Goal: Information Seeking & Learning: Learn about a topic

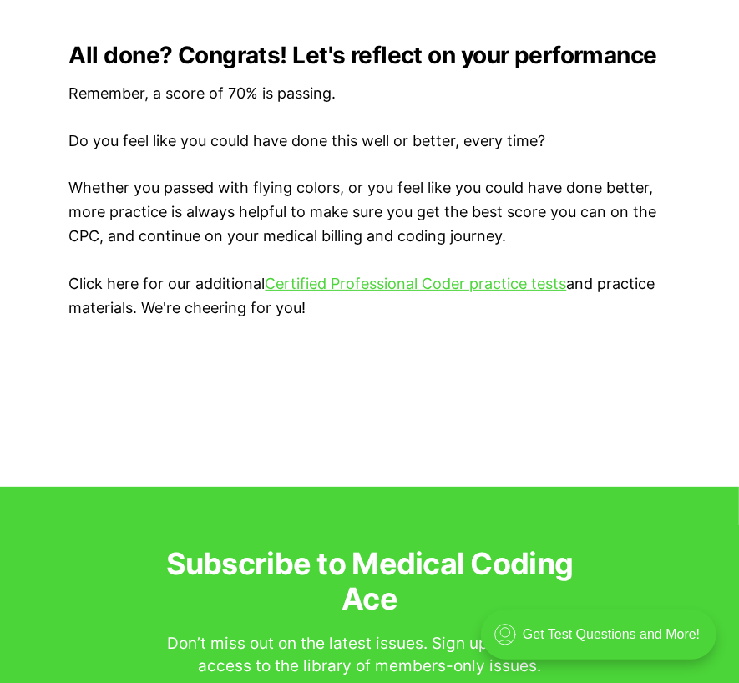
scroll to position [3506, 0]
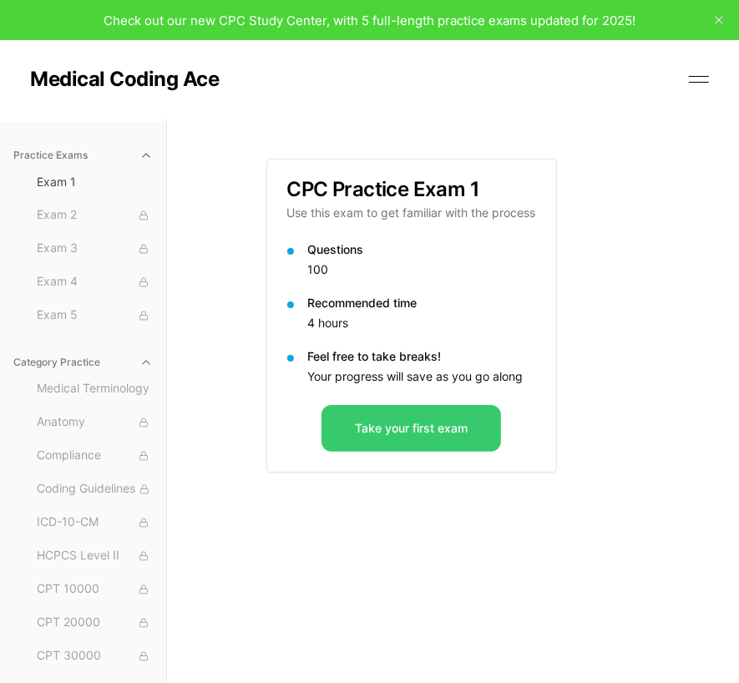
click at [433, 428] on button "Take your first exam" at bounding box center [410, 428] width 179 height 47
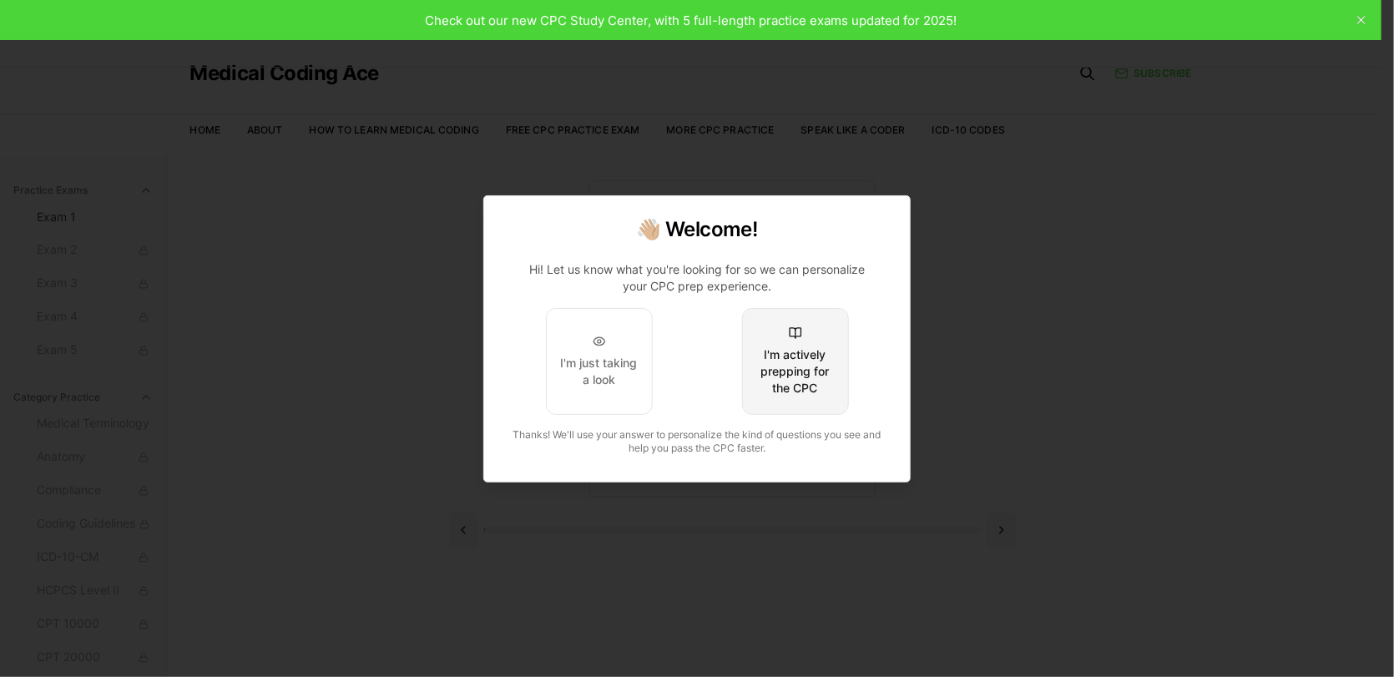
click at [738, 378] on div "I'm actively prepping for the CPC" at bounding box center [795, 371] width 78 height 50
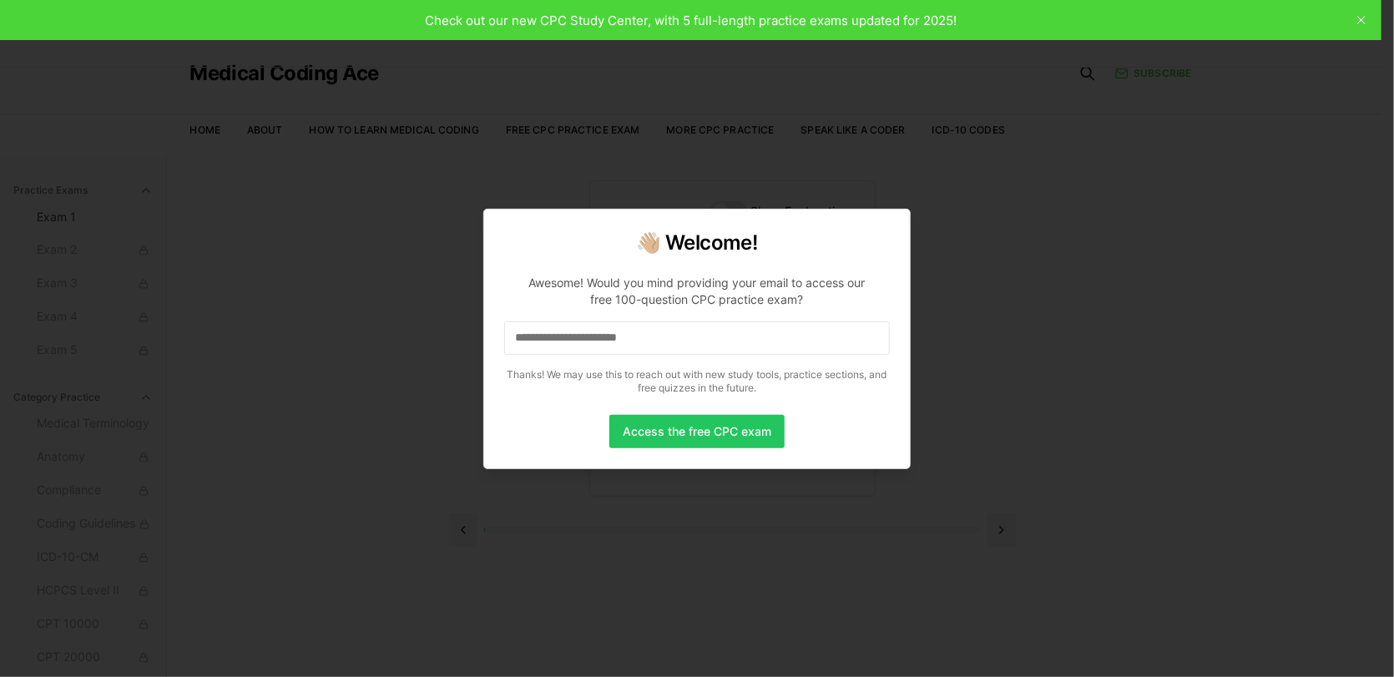
click at [705, 343] on input at bounding box center [697, 337] width 386 height 33
click at [705, 440] on button "Access the free CPC exam" at bounding box center [696, 431] width 175 height 33
click at [726, 333] on input "**********" at bounding box center [697, 337] width 386 height 33
click at [710, 427] on button "Access the free CPC exam" at bounding box center [696, 431] width 175 height 33
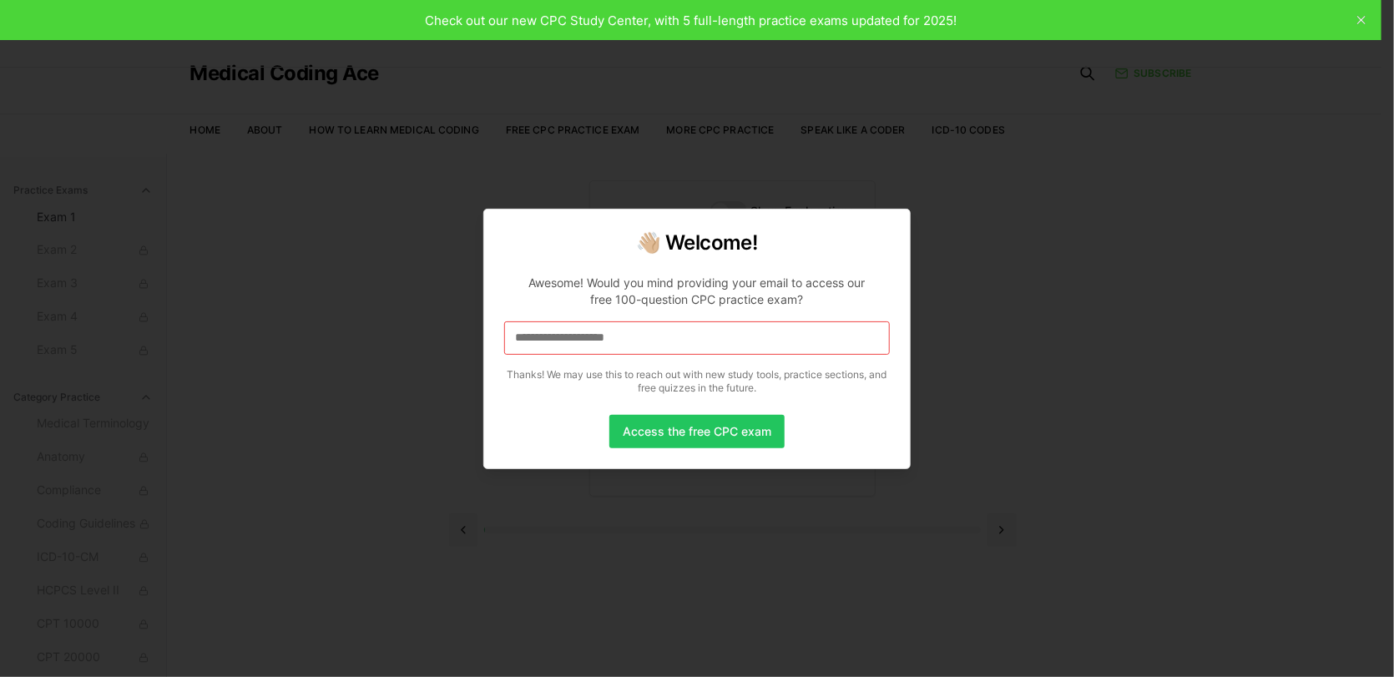
click at [738, 154] on div at bounding box center [697, 338] width 1394 height 677
click at [736, 19] on div at bounding box center [697, 338] width 1394 height 677
click at [538, 17] on div at bounding box center [697, 338] width 1394 height 677
drag, startPoint x: 867, startPoint y: 19, endPoint x: 912, endPoint y: 15, distance: 46.1
click at [738, 17] on div at bounding box center [697, 338] width 1394 height 677
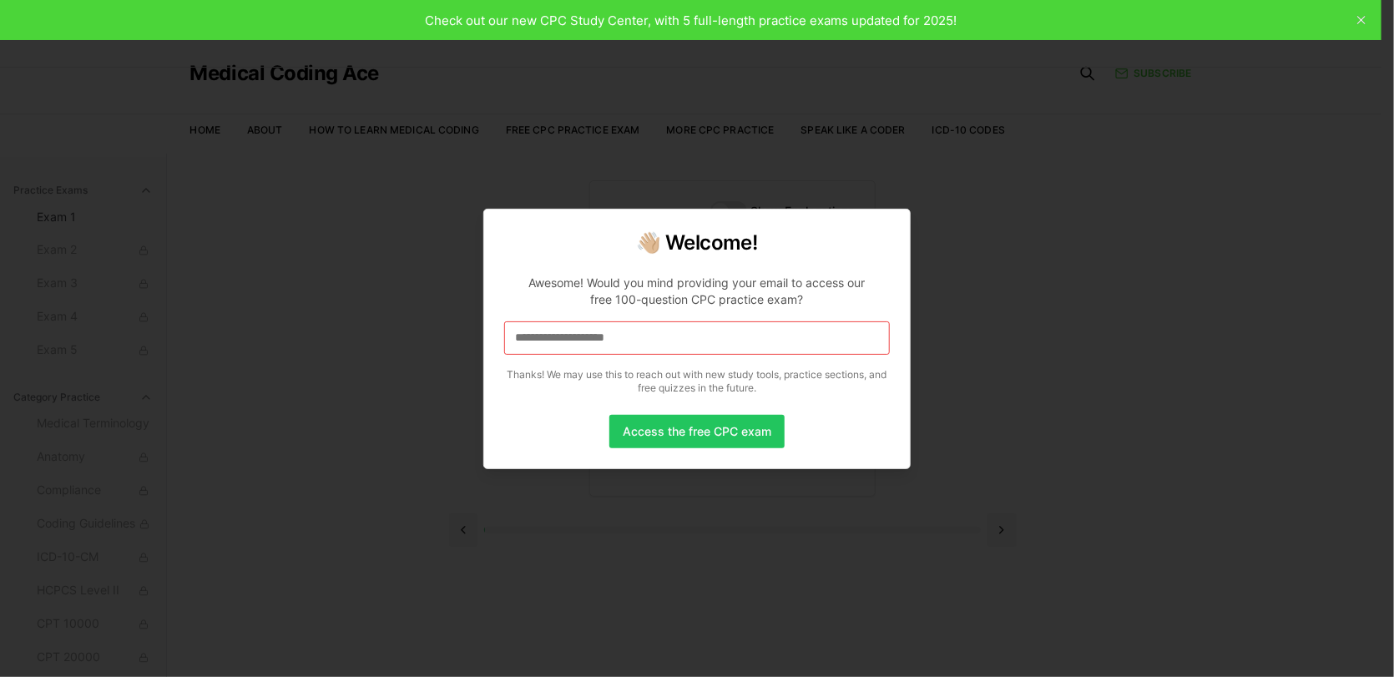
click at [738, 18] on div at bounding box center [697, 338] width 1394 height 677
click at [673, 428] on button "Access the free CPC exam" at bounding box center [696, 431] width 175 height 33
click at [738, 144] on div at bounding box center [697, 338] width 1394 height 677
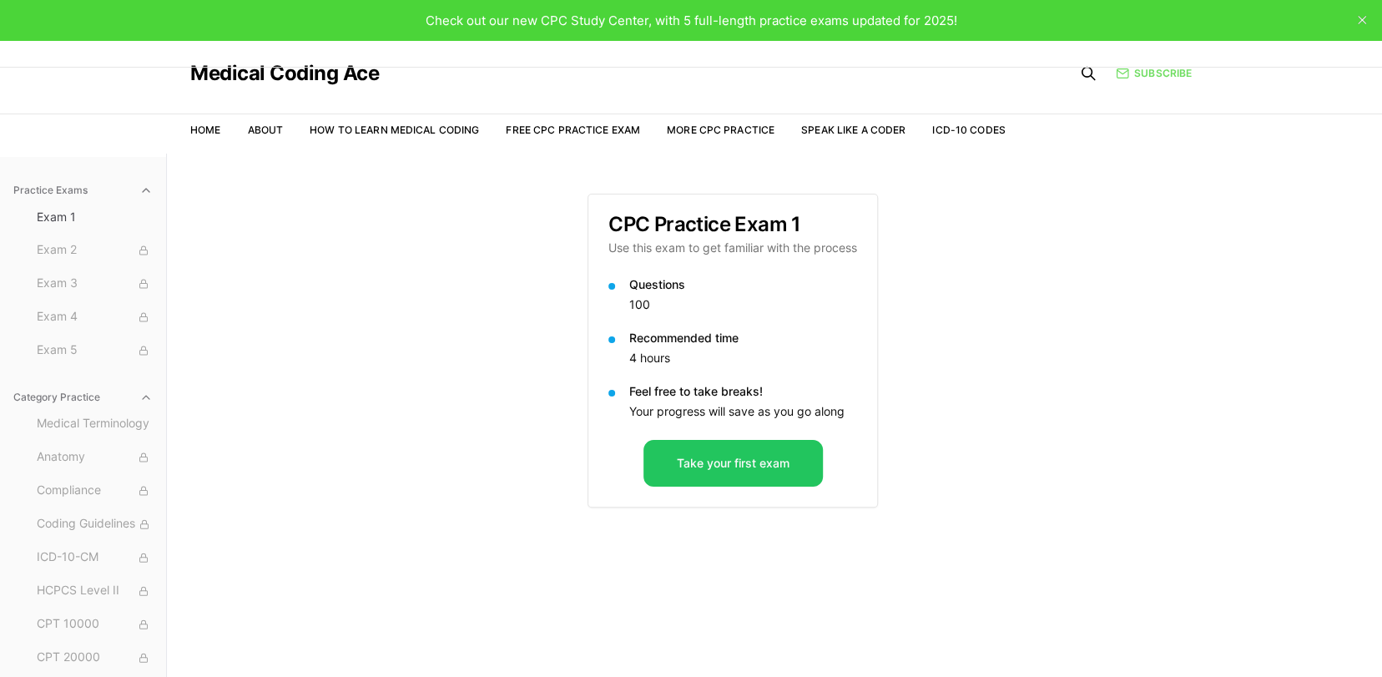
click at [1157, 76] on link "Subscribe" at bounding box center [1154, 73] width 76 height 15
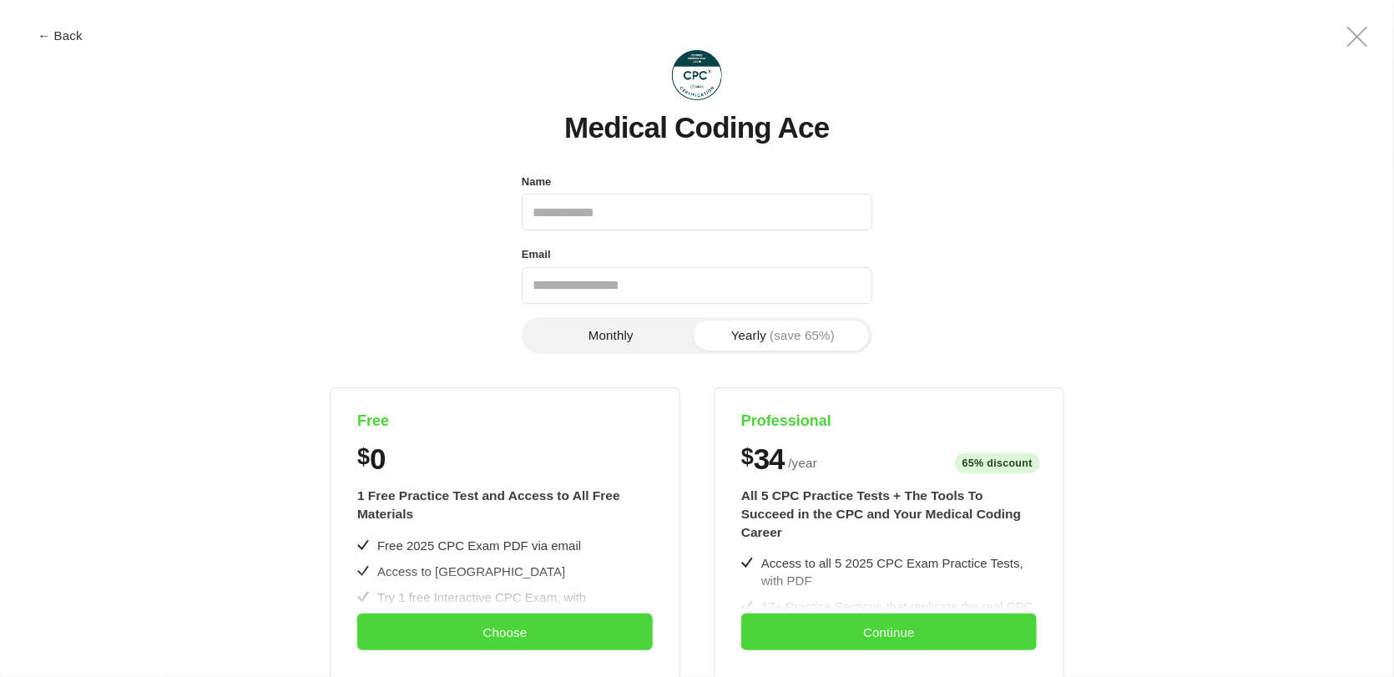
click at [666, 220] on input "Name" at bounding box center [697, 212] width 351 height 37
type input "**********"
click at [632, 340] on button "Monthly" at bounding box center [611, 336] width 172 height 30
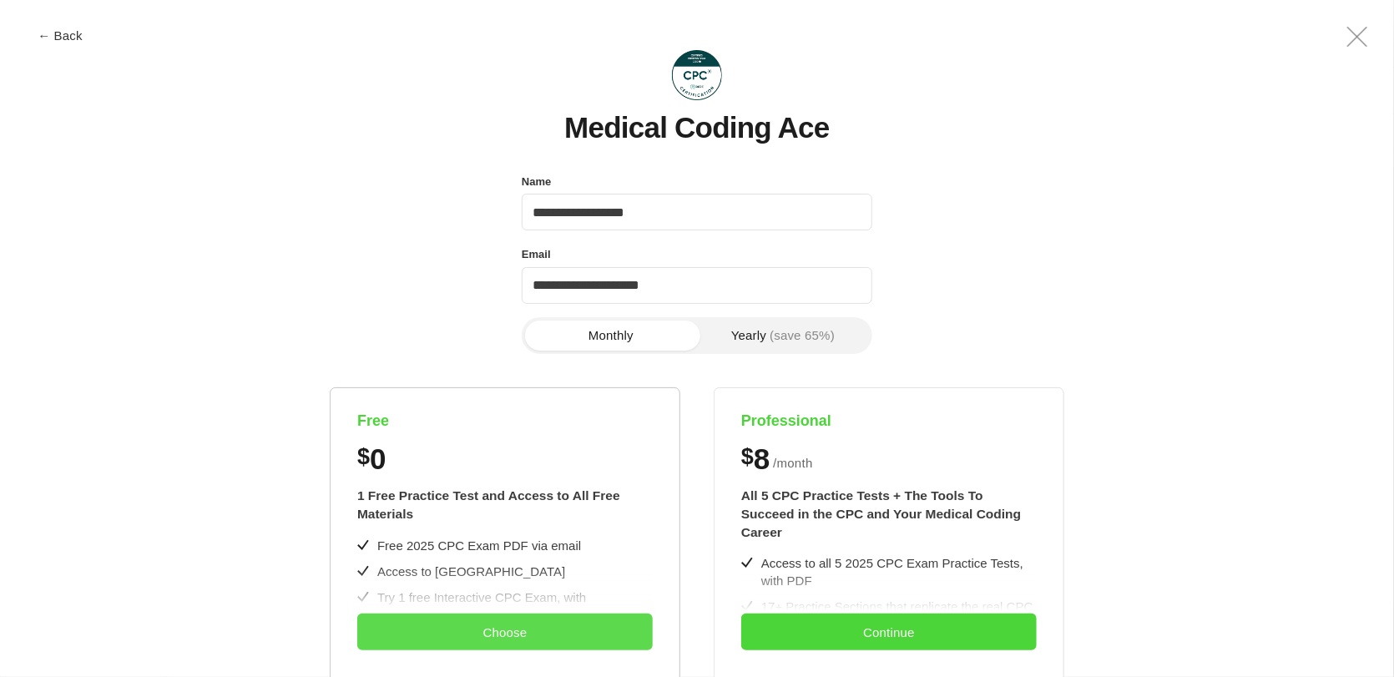
click at [564, 624] on button "Choose" at bounding box center [505, 632] width 296 height 37
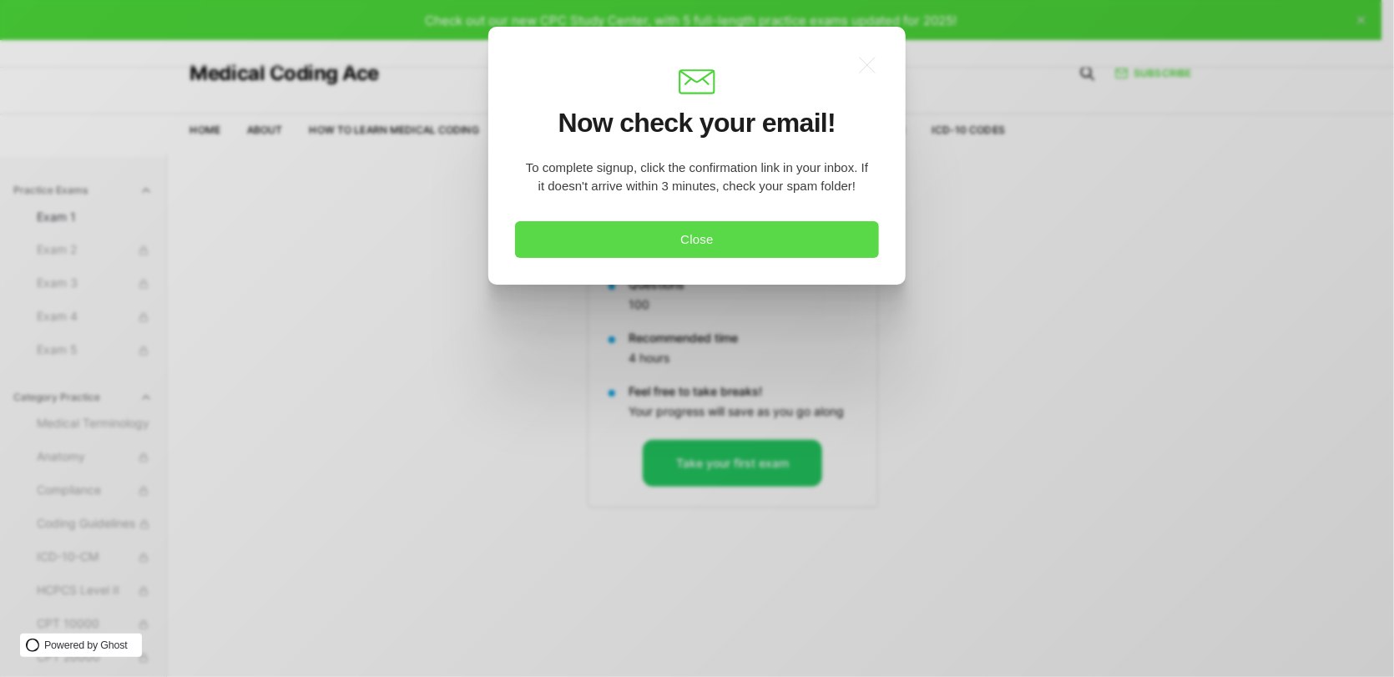
click at [710, 241] on button "Close" at bounding box center [697, 239] width 364 height 37
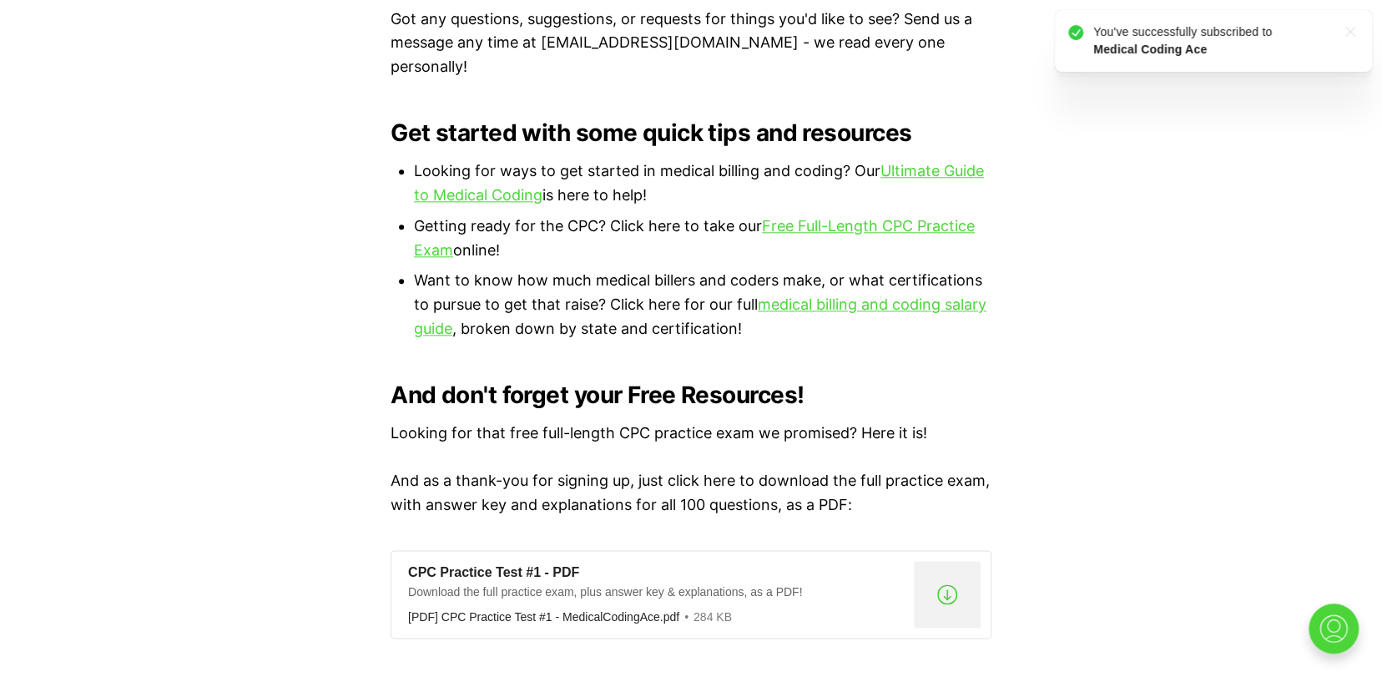
scroll to position [1085, 0]
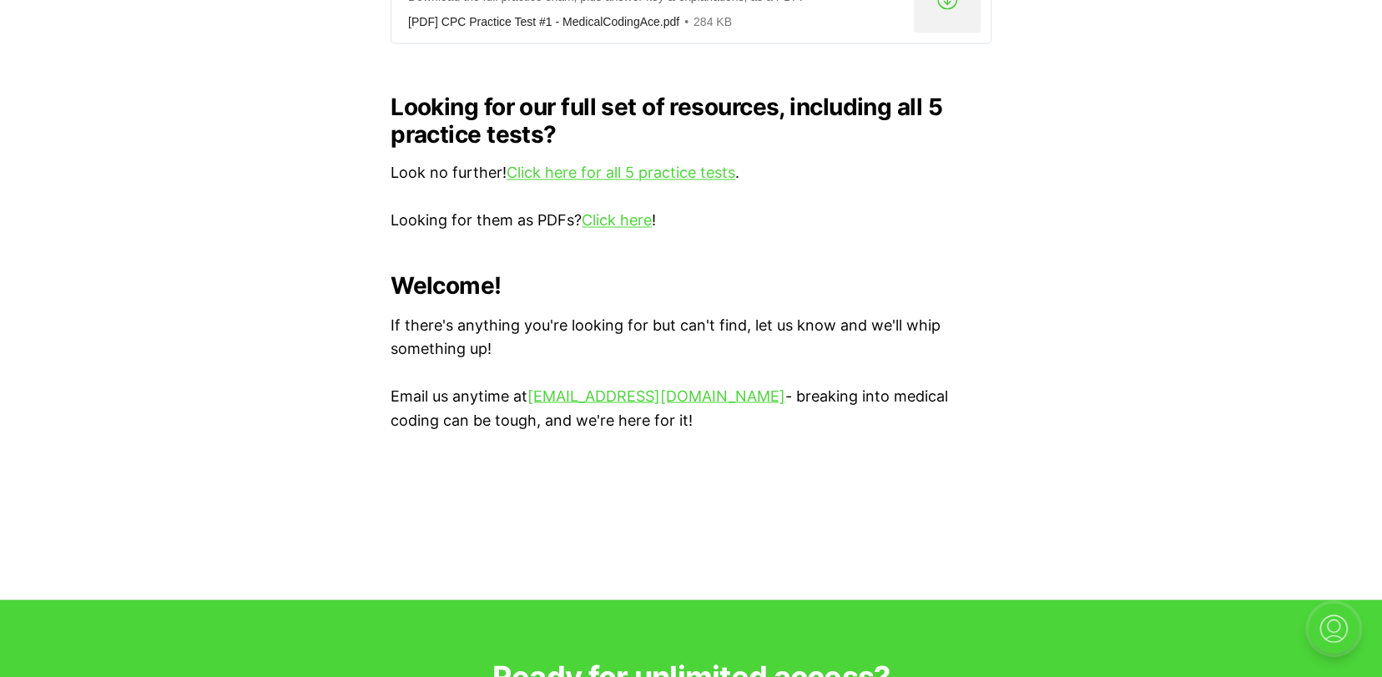
scroll to position [1670, 0]
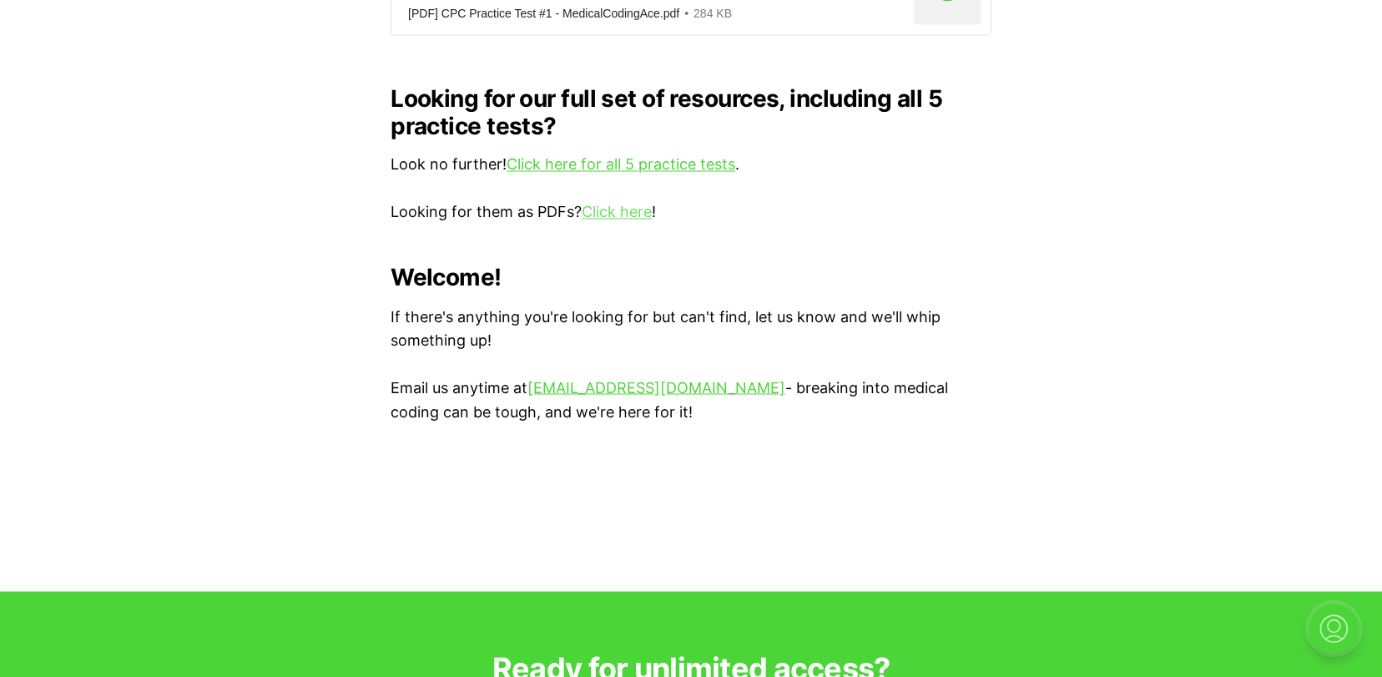
click at [630, 203] on link "Click here" at bounding box center [617, 212] width 70 height 18
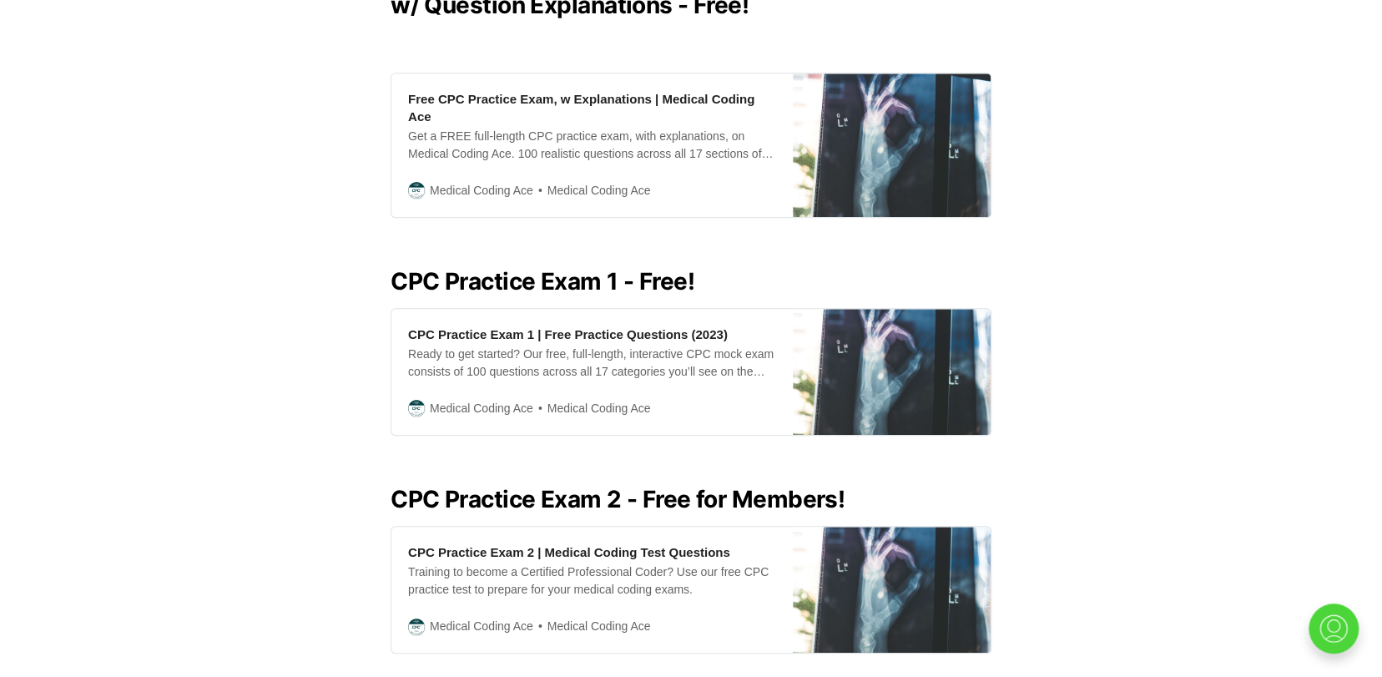
scroll to position [751, 0]
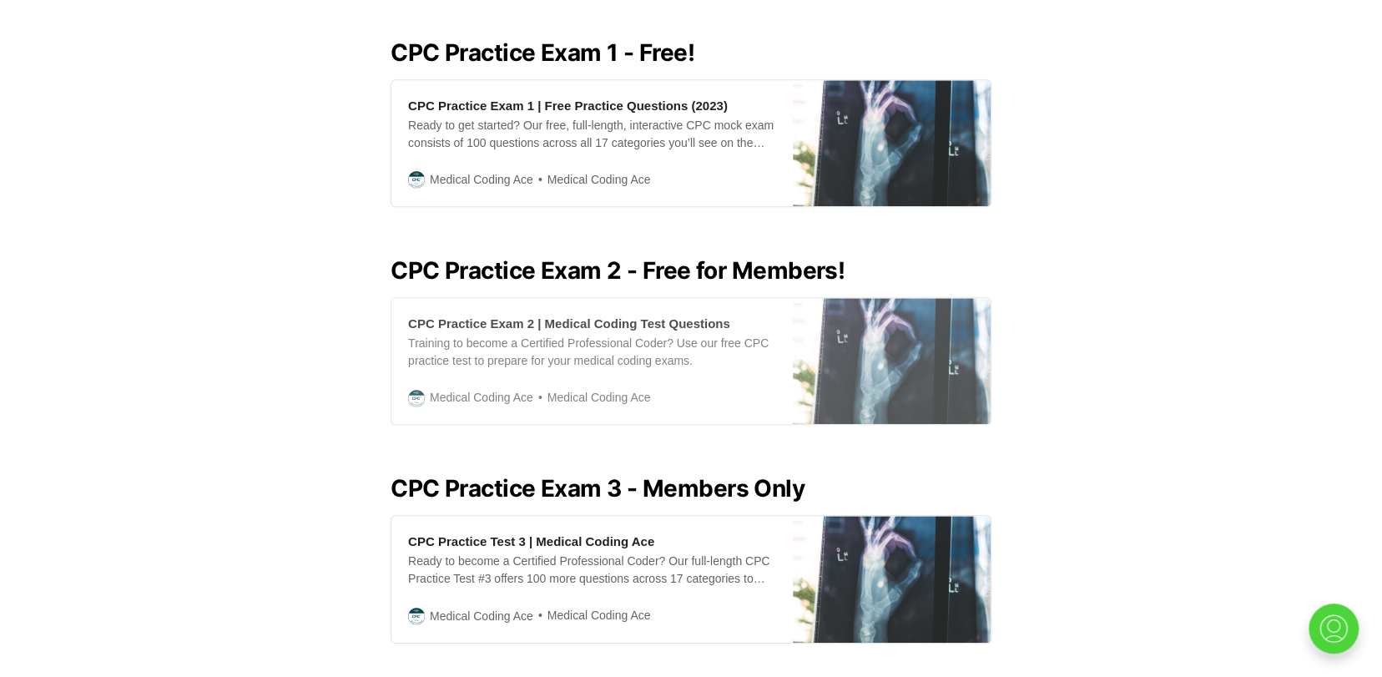
click at [583, 342] on div "Training to become a Certified Professional Coder? Use our free CPC practice te…" at bounding box center [592, 352] width 368 height 35
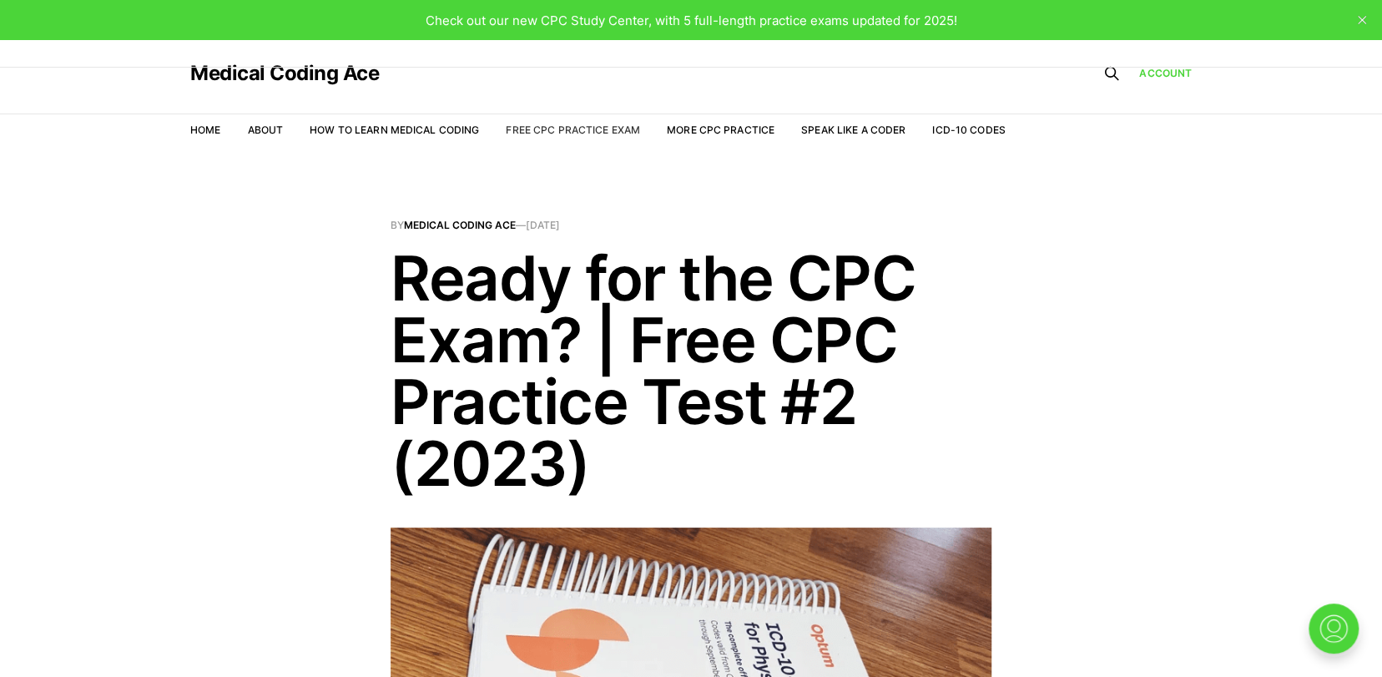
click at [609, 127] on link "Free CPC Practice Exam" at bounding box center [573, 130] width 134 height 13
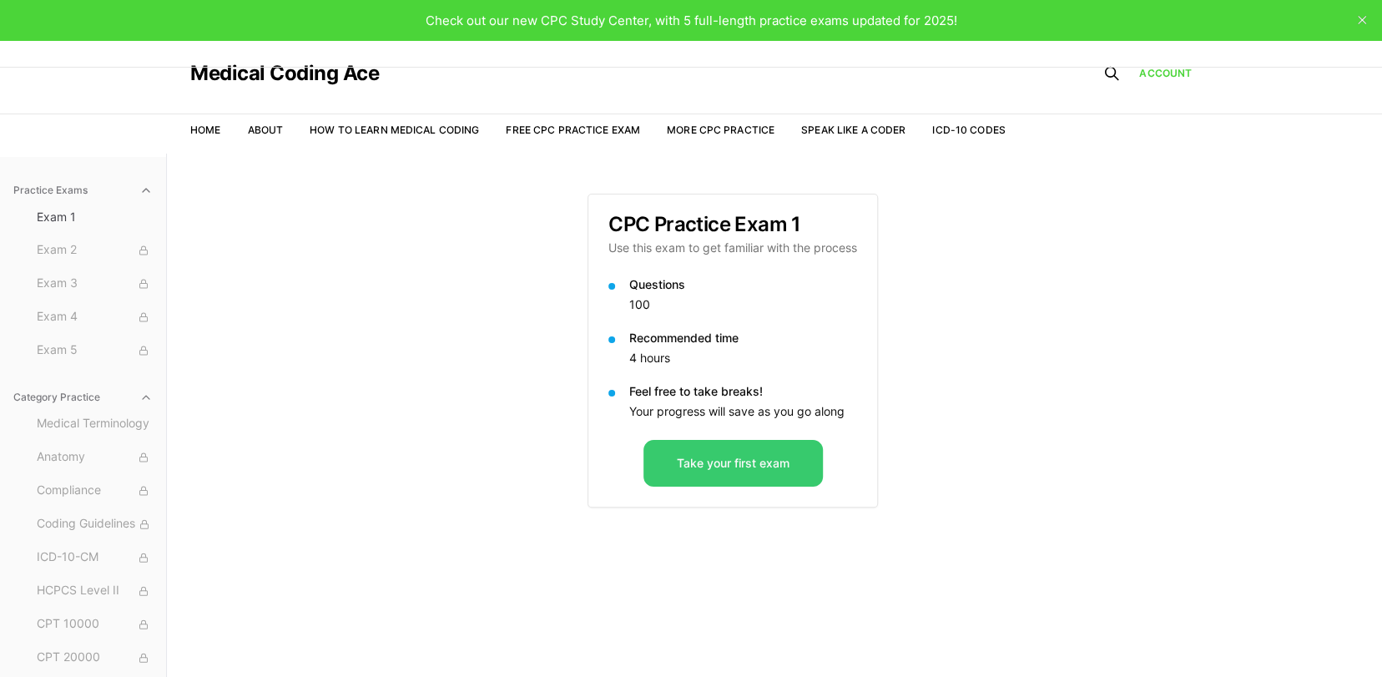
click at [758, 456] on button "Take your first exam" at bounding box center [733, 463] width 179 height 47
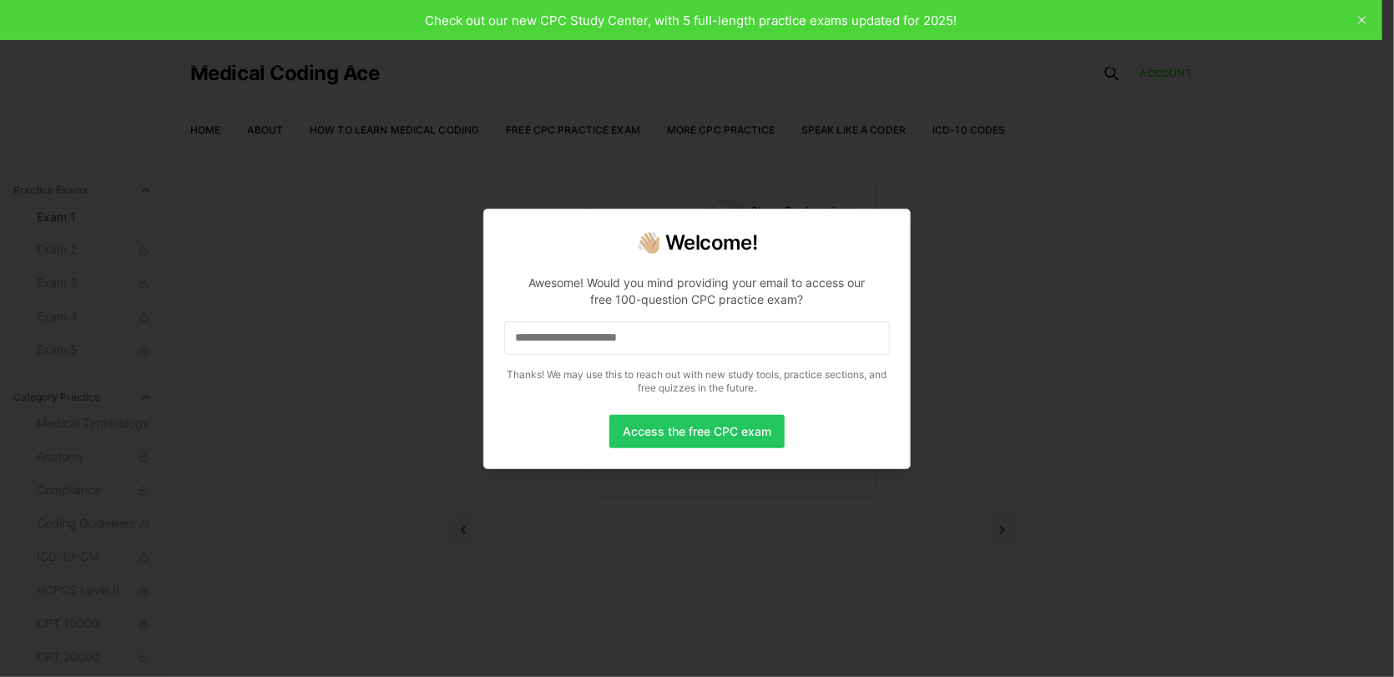
click at [649, 342] on input at bounding box center [697, 337] width 386 height 33
click at [675, 427] on button "Access the free CPC exam" at bounding box center [696, 431] width 175 height 33
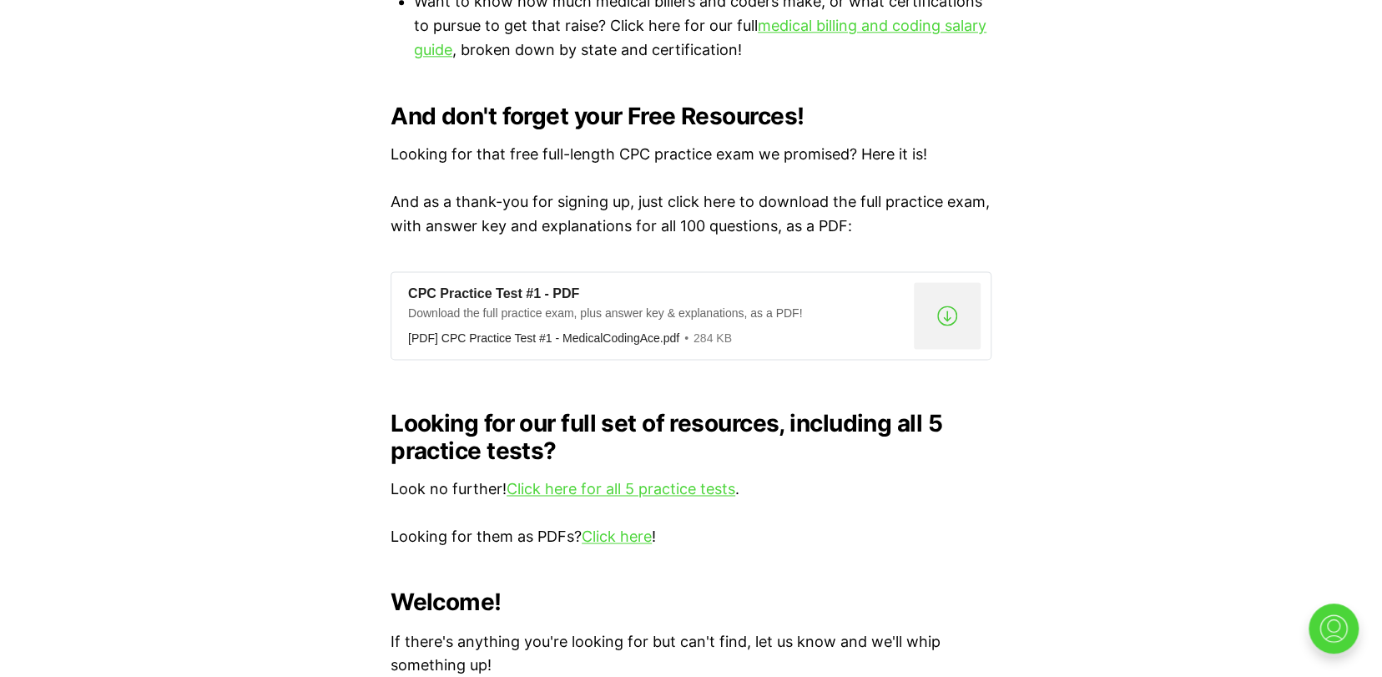
scroll to position [1419, 0]
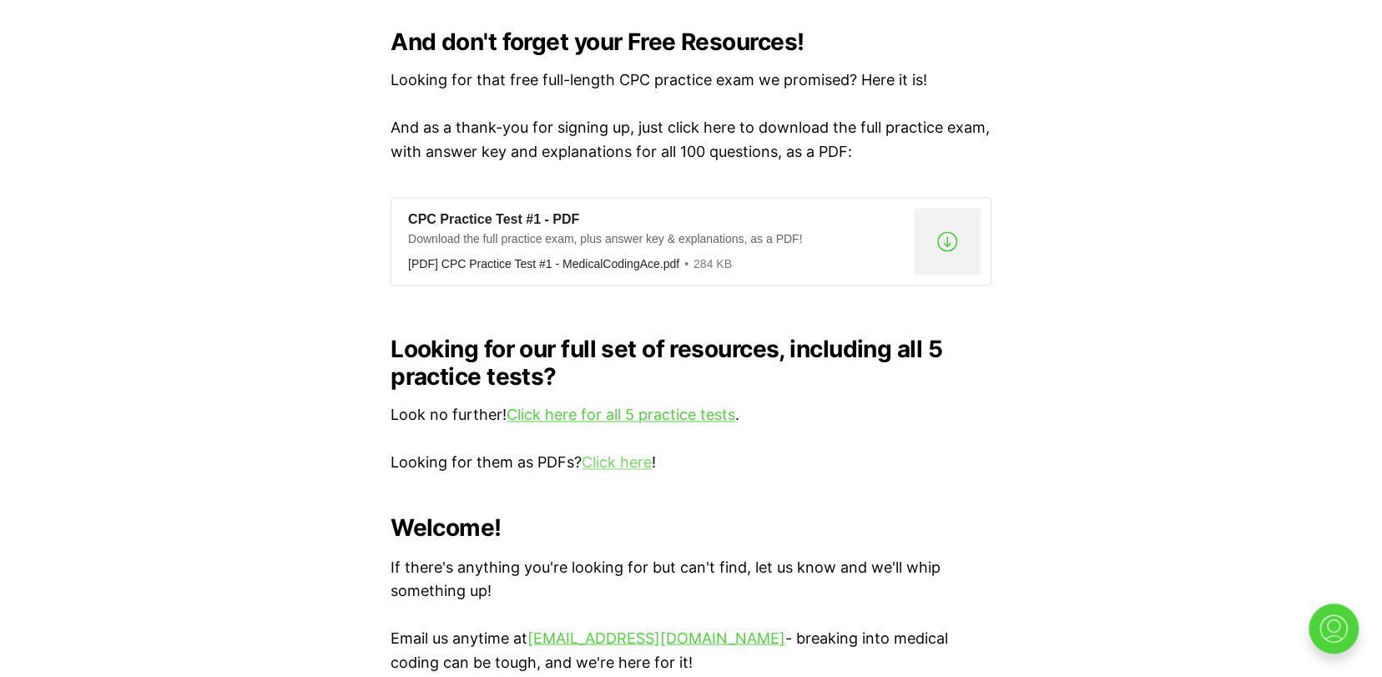
click at [649, 453] on link "Click here" at bounding box center [617, 462] width 70 height 18
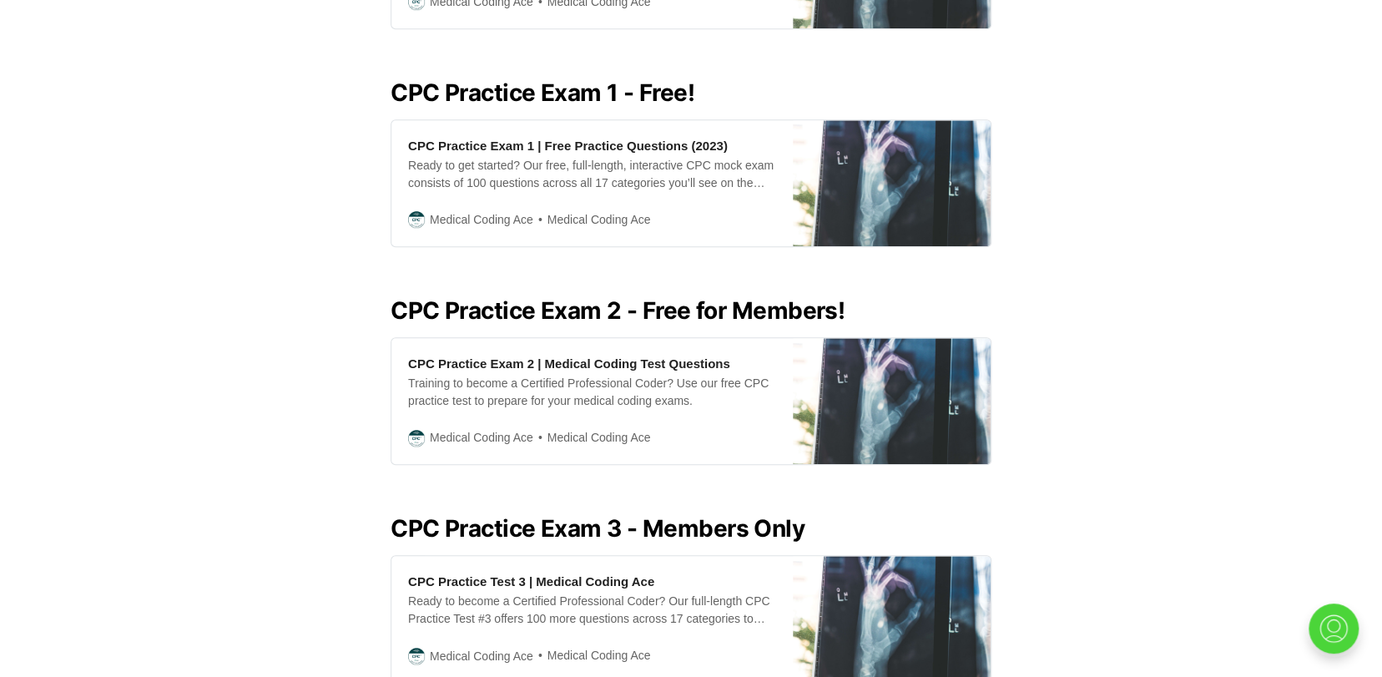
scroll to position [751, 0]
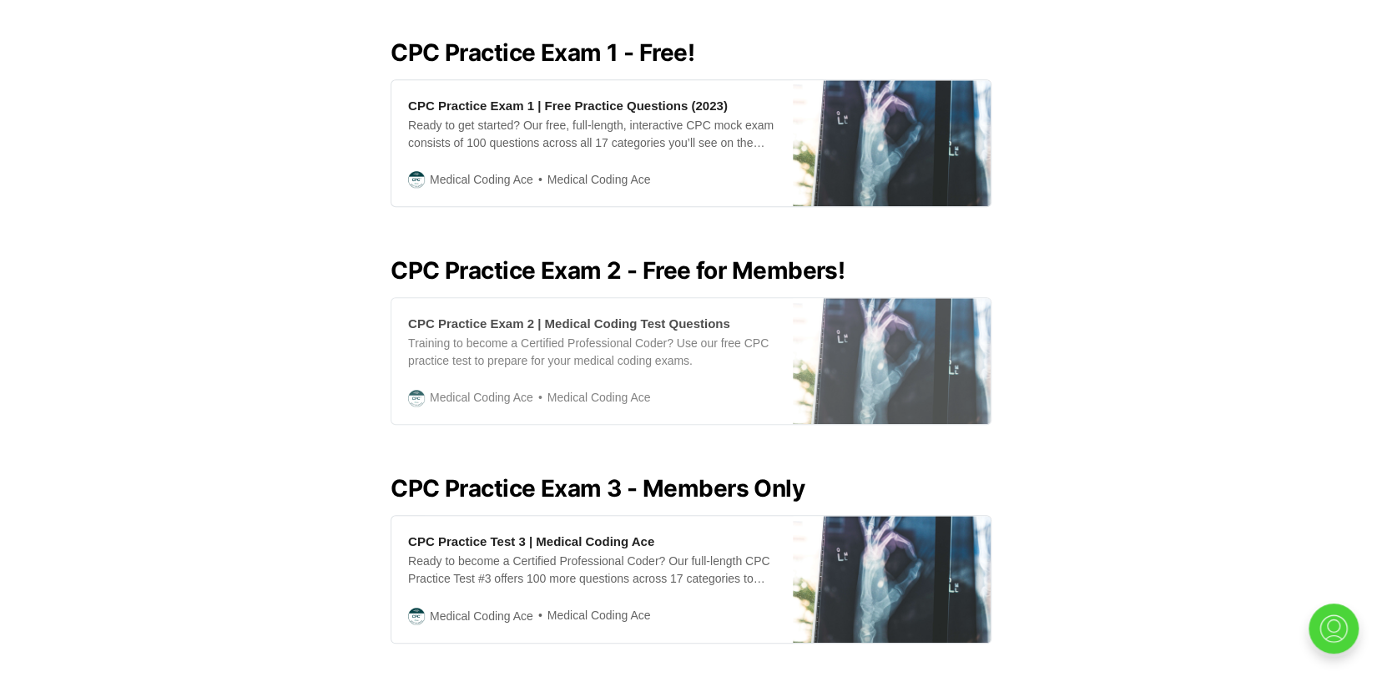
click at [653, 341] on div "Training to become a Certified Professional Coder? Use our free CPC practice te…" at bounding box center [592, 352] width 368 height 35
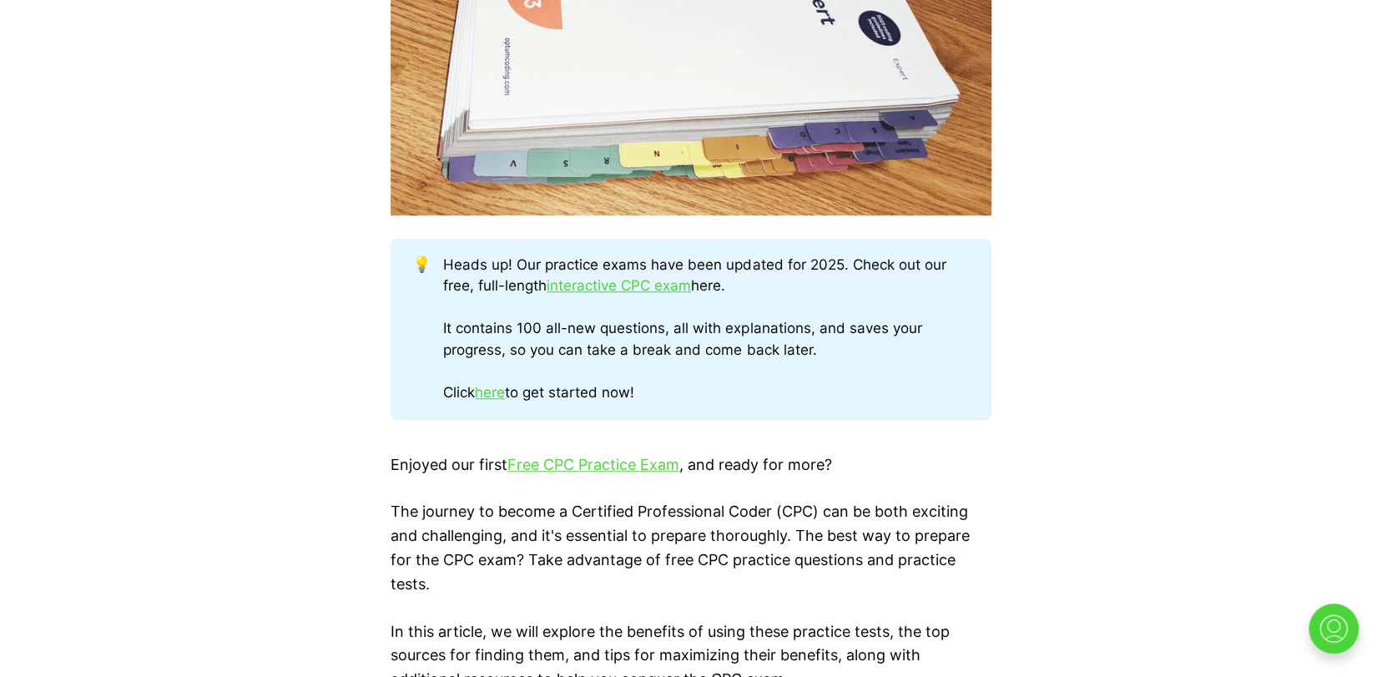
scroll to position [751, 0]
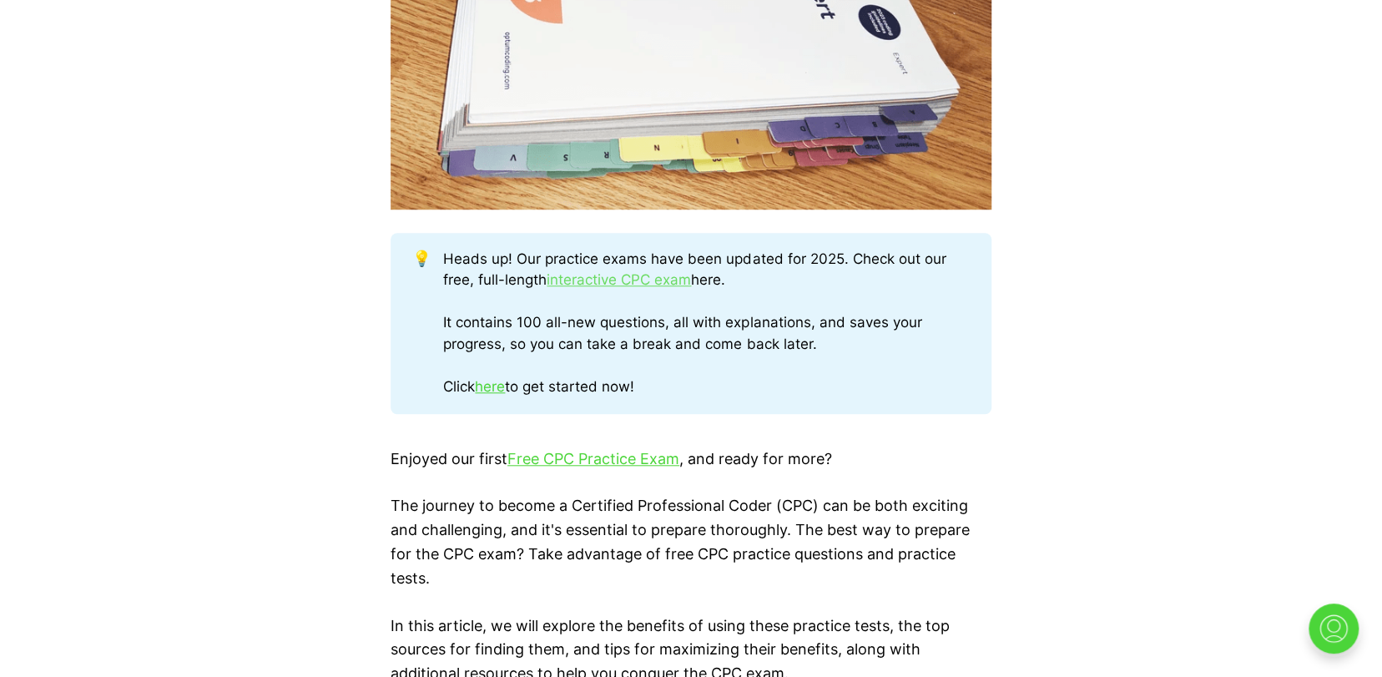
click at [658, 278] on link "interactive CPC exam" at bounding box center [619, 279] width 144 height 17
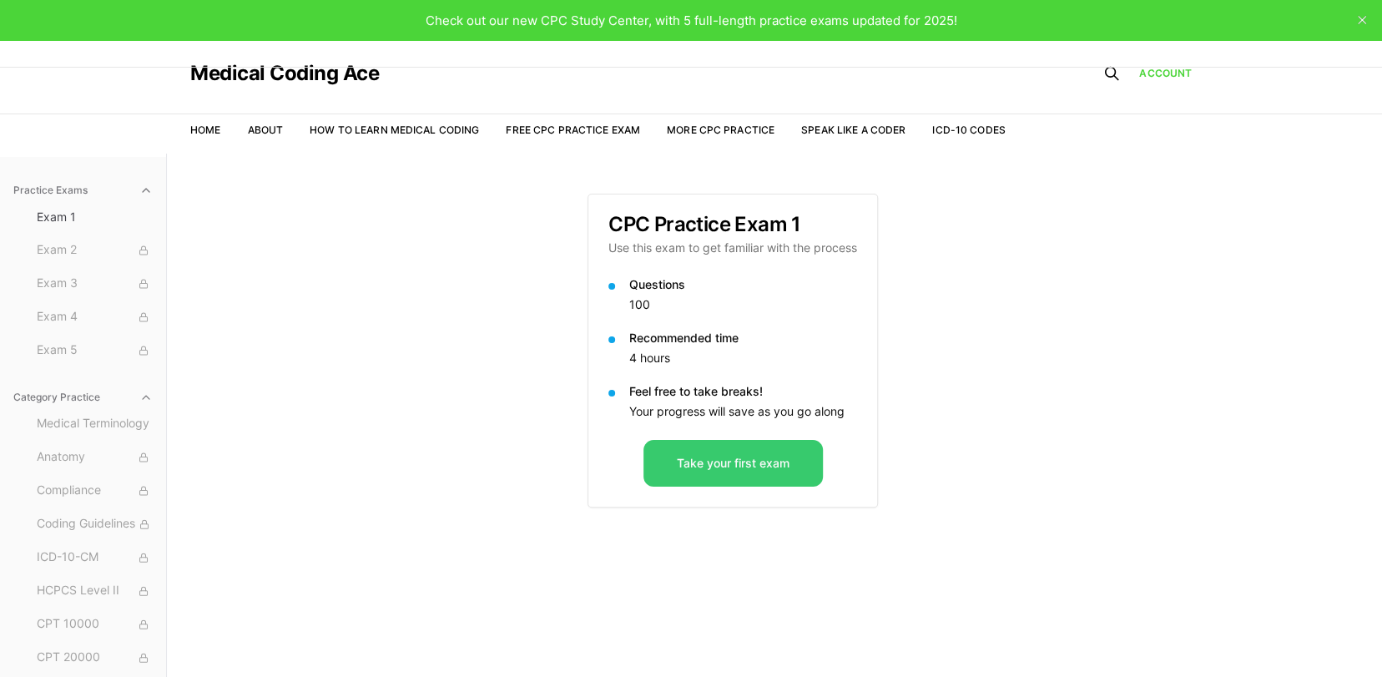
click at [766, 462] on button "Take your first exam" at bounding box center [733, 463] width 179 height 47
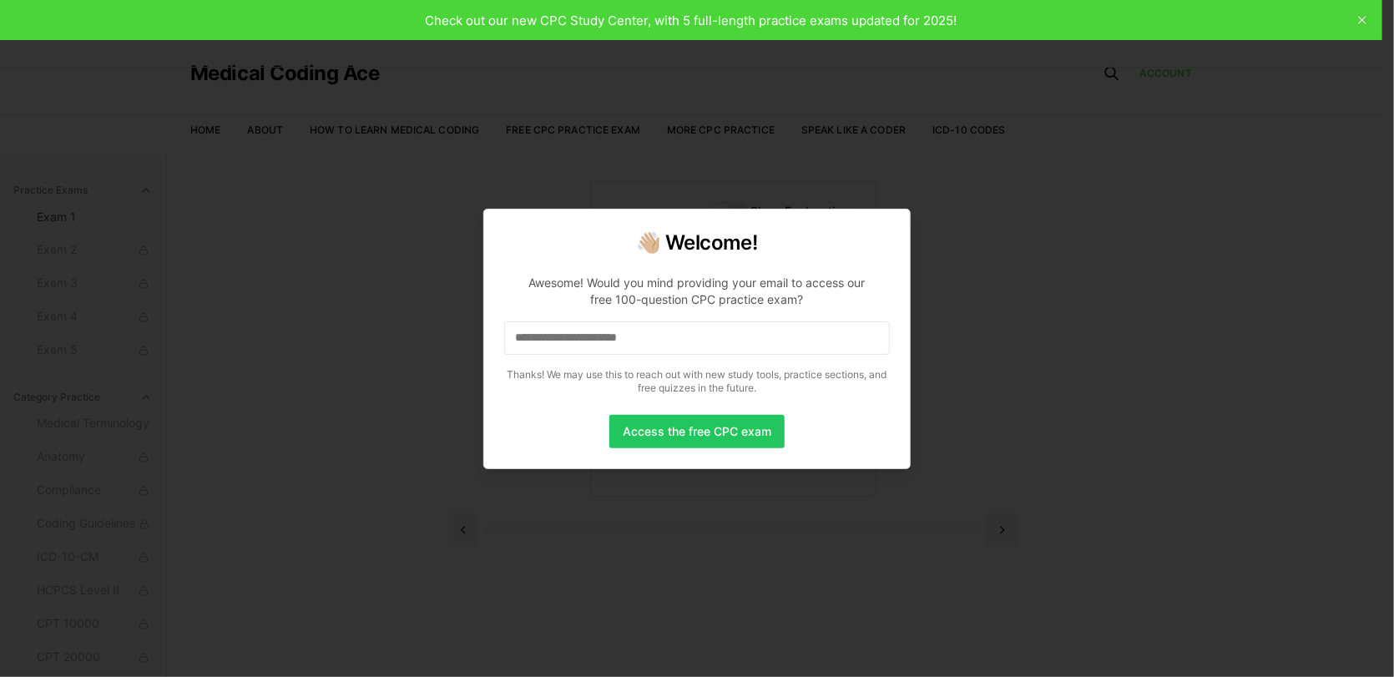
click at [690, 345] on input at bounding box center [697, 337] width 386 height 33
click at [706, 436] on button "Access the free CPC exam" at bounding box center [696, 431] width 175 height 33
drag, startPoint x: 518, startPoint y: 19, endPoint x: 579, endPoint y: 19, distance: 60.1
click at [521, 19] on div at bounding box center [697, 338] width 1394 height 677
drag, startPoint x: 639, startPoint y: 24, endPoint x: 649, endPoint y: 22, distance: 10.3
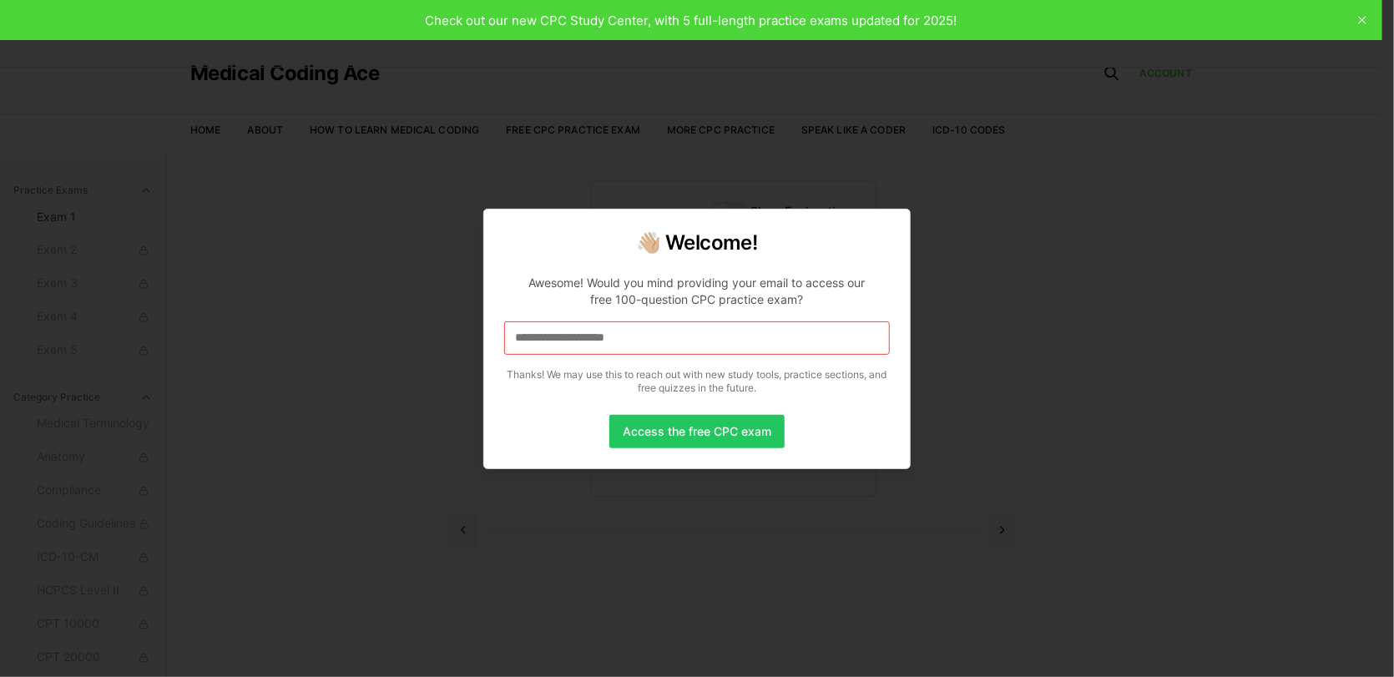
click at [639, 24] on div at bounding box center [697, 338] width 1394 height 677
click at [729, 20] on div at bounding box center [697, 338] width 1394 height 677
drag, startPoint x: 785, startPoint y: 17, endPoint x: 813, endPoint y: 16, distance: 28.4
click at [798, 18] on div at bounding box center [697, 338] width 1394 height 677
click at [998, 0] on div at bounding box center [697, 338] width 1394 height 677
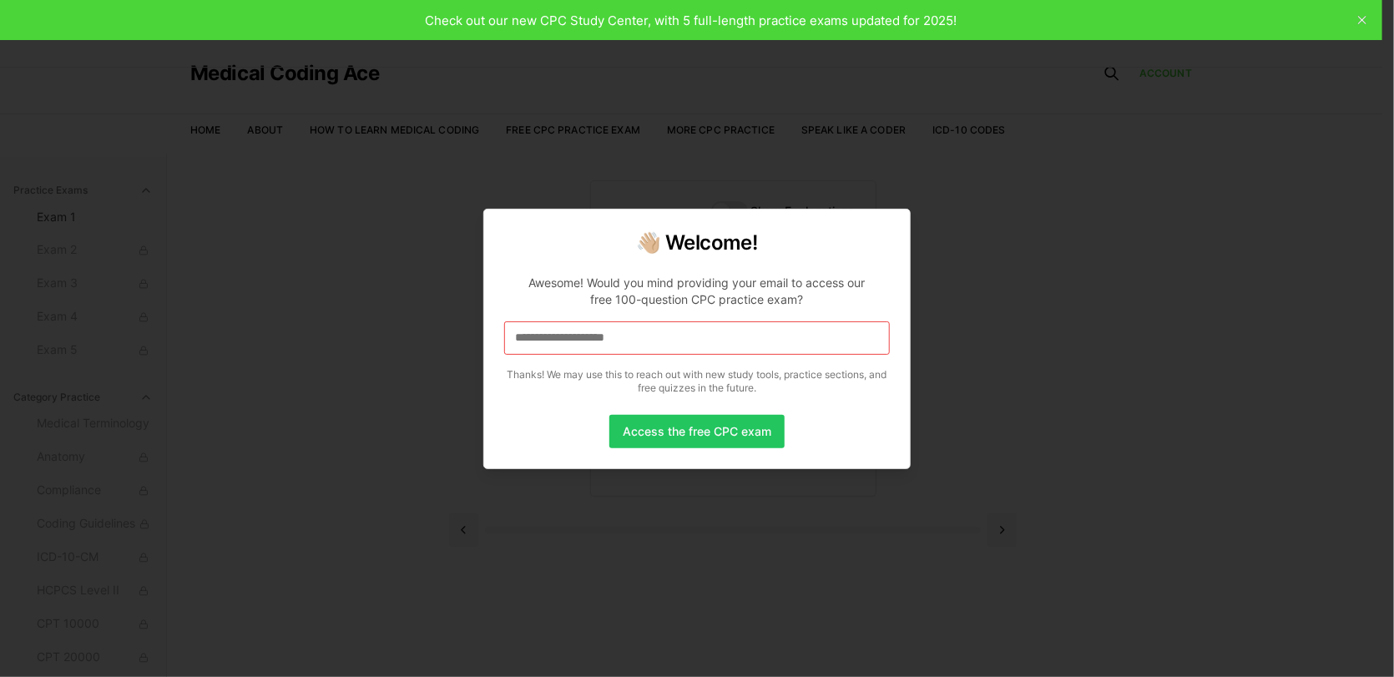
click at [1362, 23] on div at bounding box center [697, 338] width 1394 height 677
click at [728, 430] on button "Access the free CPC exam" at bounding box center [696, 431] width 175 height 33
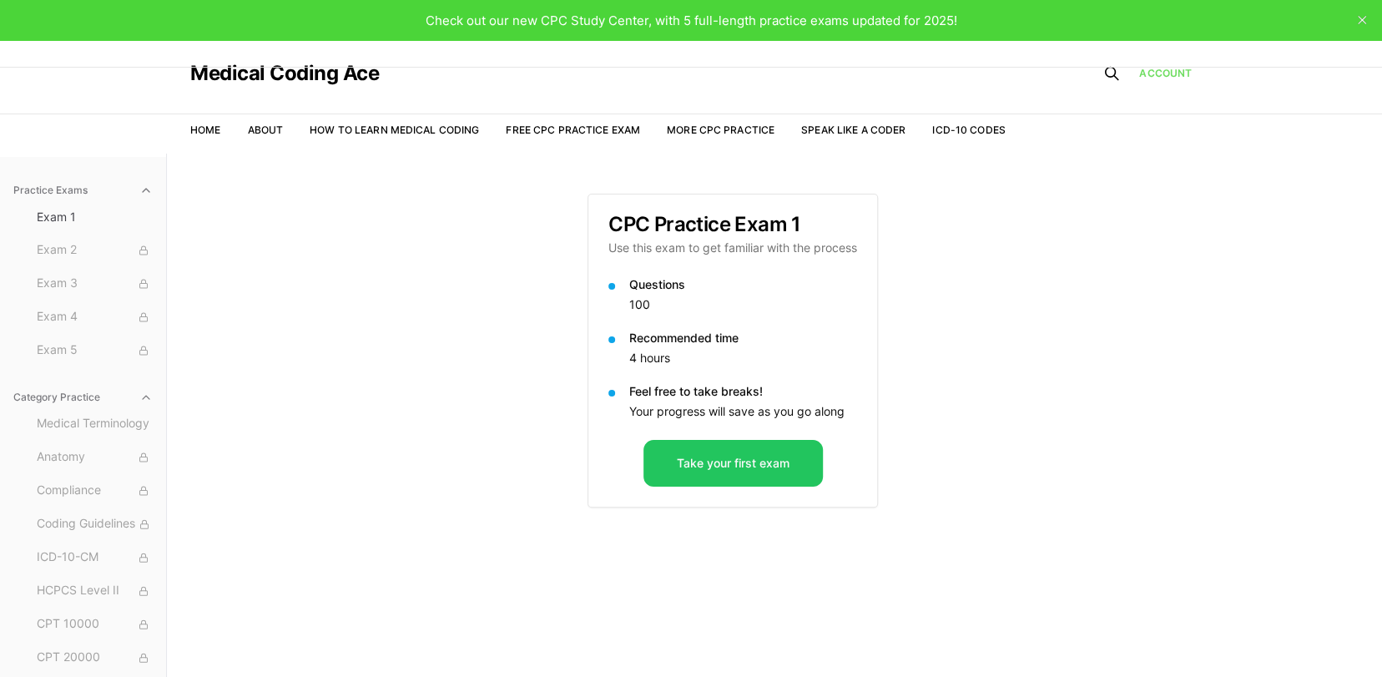
click at [1152, 68] on link "Account" at bounding box center [1166, 73] width 53 height 15
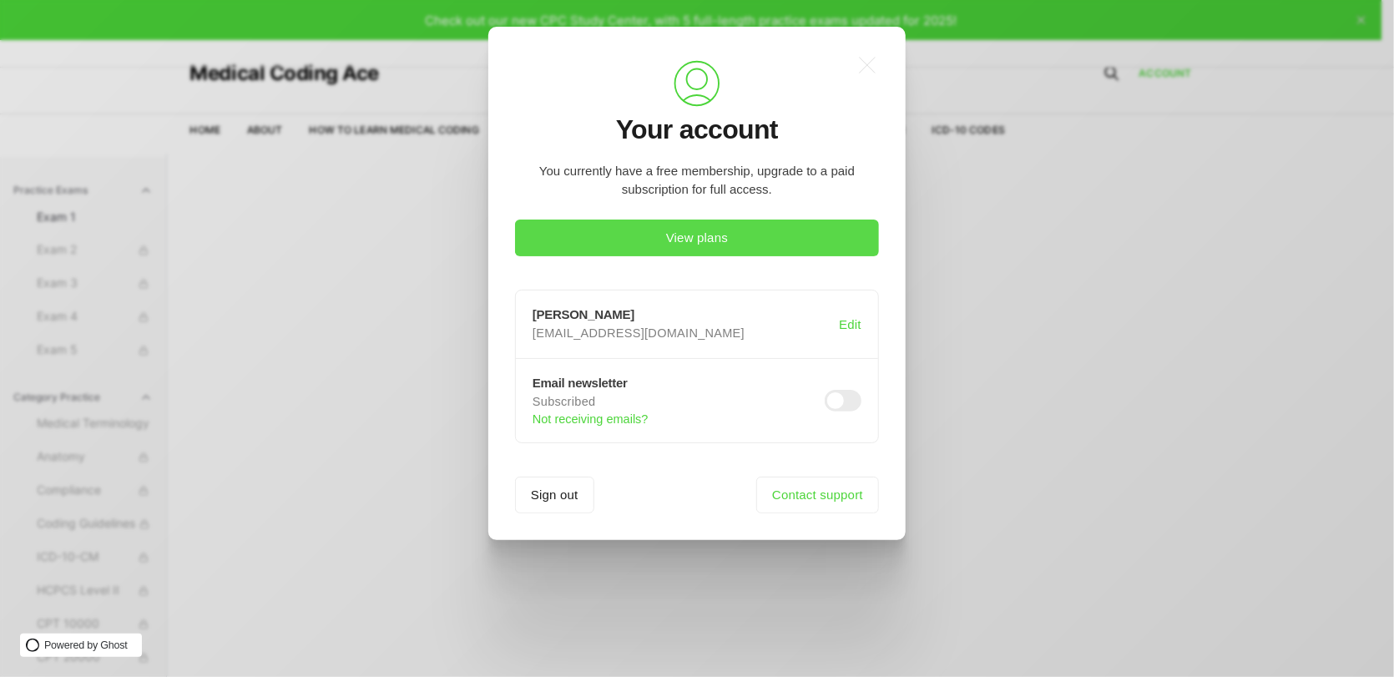
click at [712, 237] on button "View plans" at bounding box center [697, 238] width 364 height 37
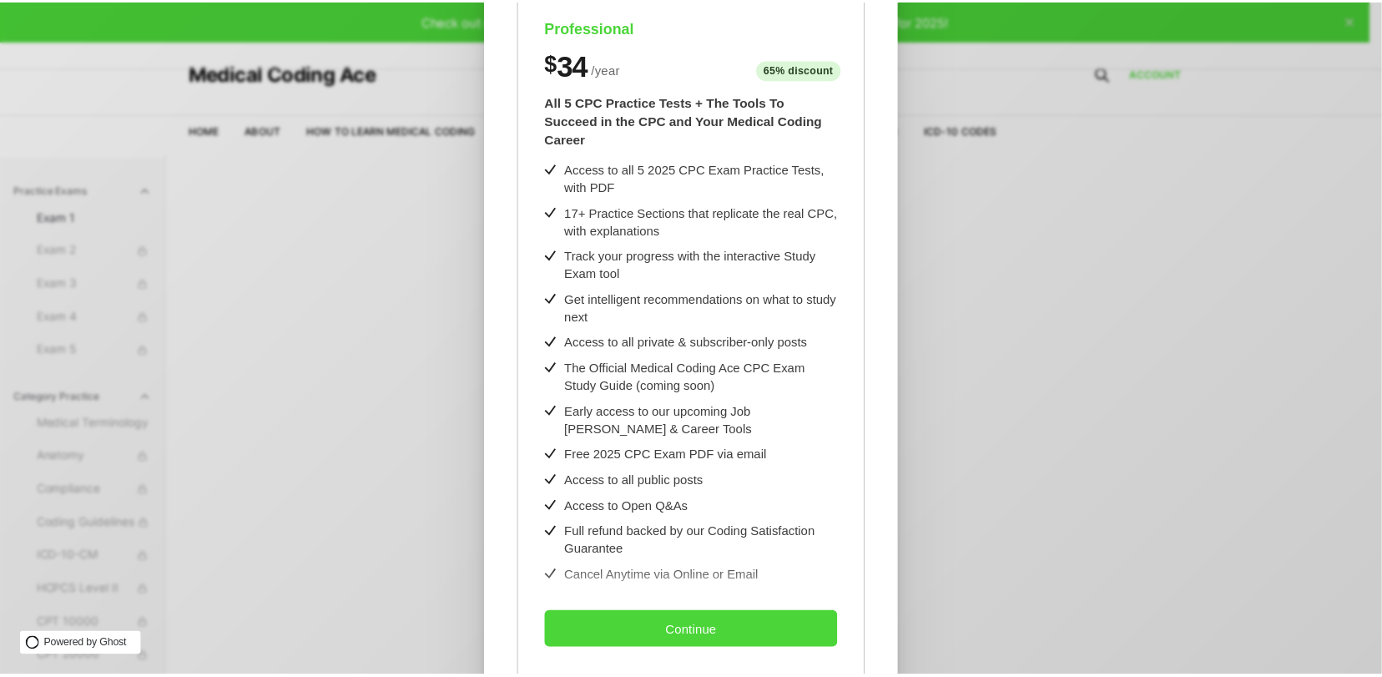
scroll to position [232, 0]
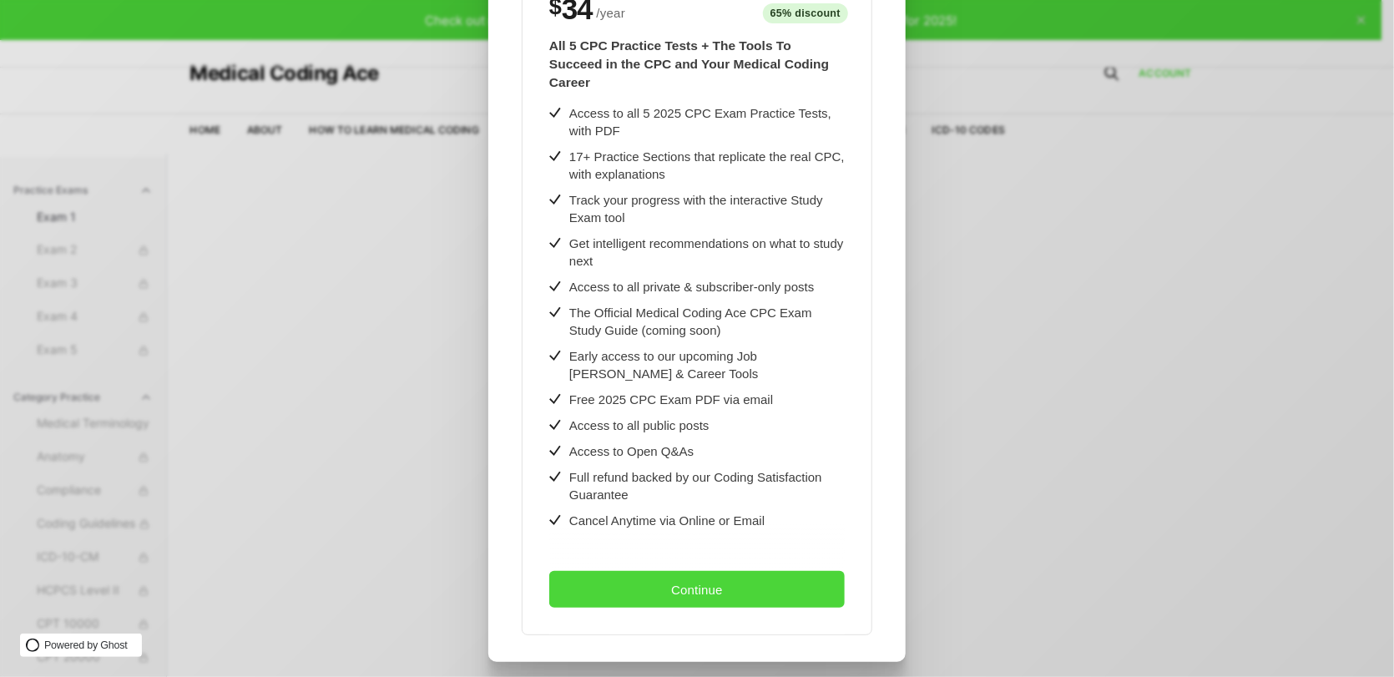
click at [1008, 381] on div ".cls-1{fill:none;stroke:currentColor;stroke-linecap:round;stroke-linejoin:round…" at bounding box center [709, 338] width 1419 height 677
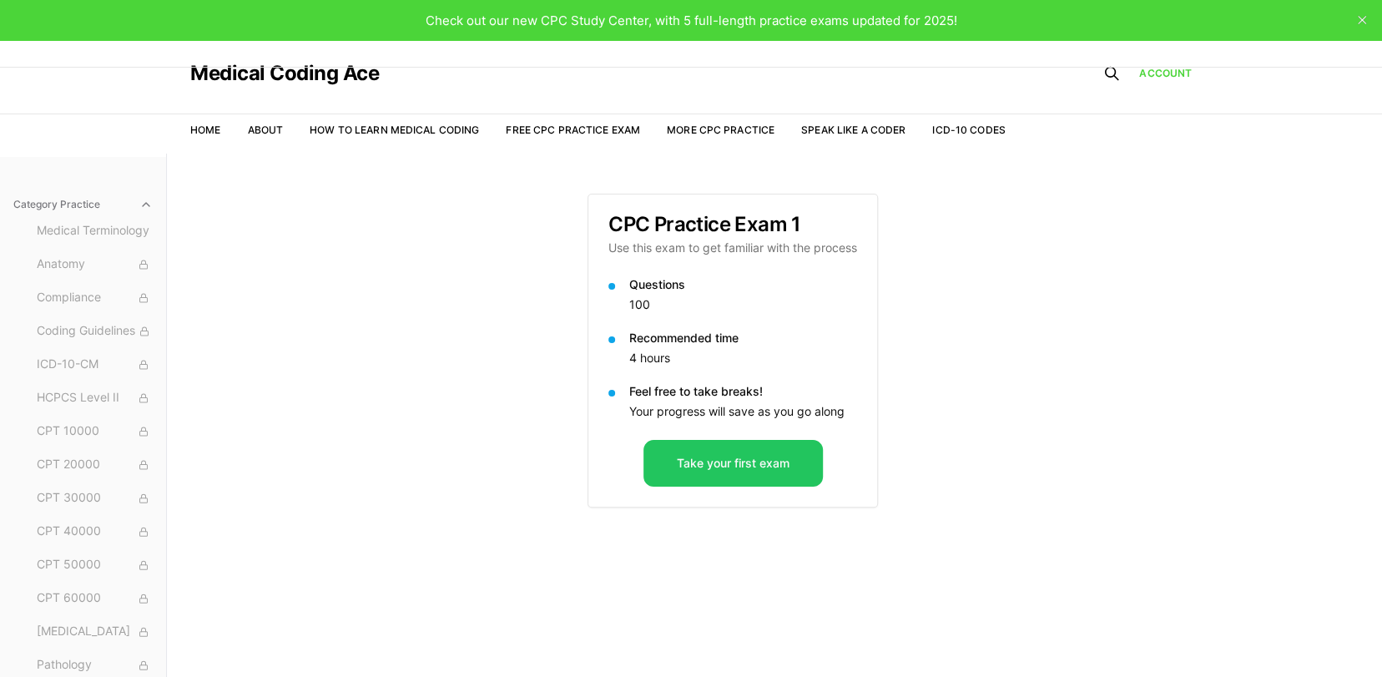
scroll to position [194, 0]
click at [548, 126] on link "Free CPC Practice Exam" at bounding box center [573, 130] width 134 height 13
click at [703, 127] on link "More CPC Practice" at bounding box center [721, 130] width 108 height 13
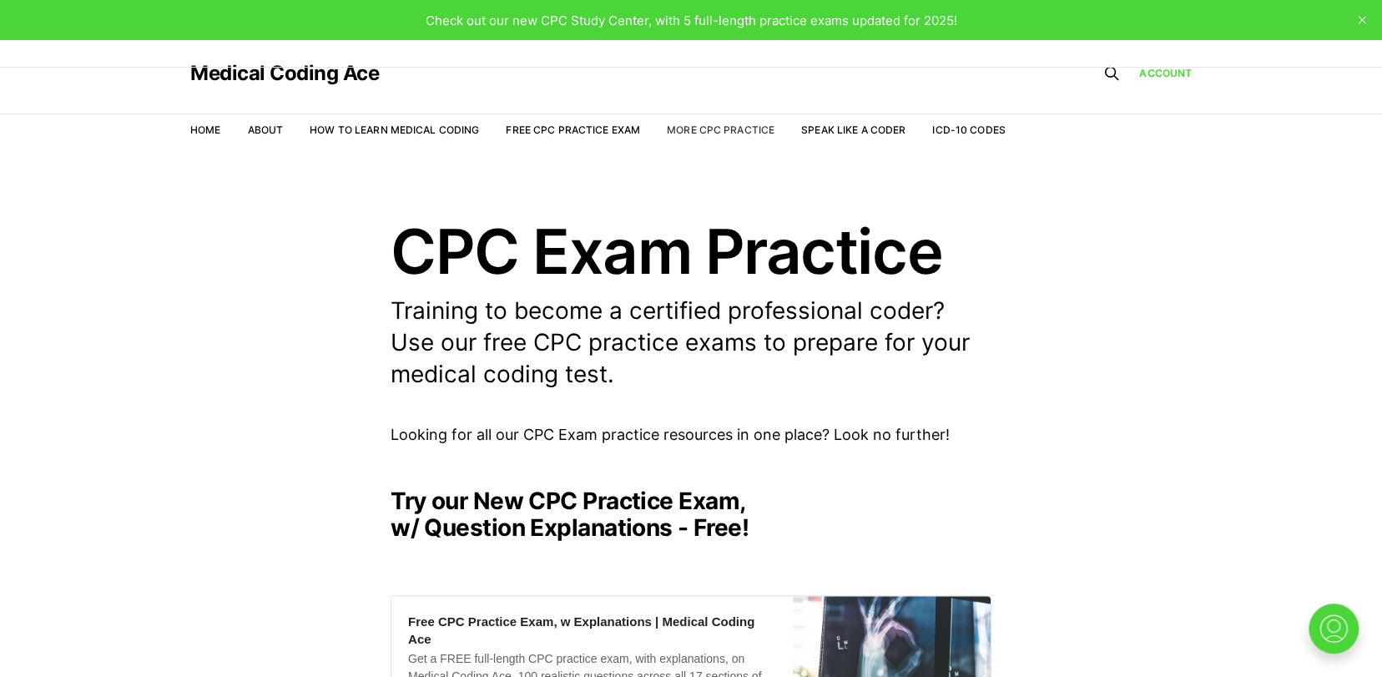
click at [729, 124] on link "More CPC Practice" at bounding box center [721, 130] width 108 height 13
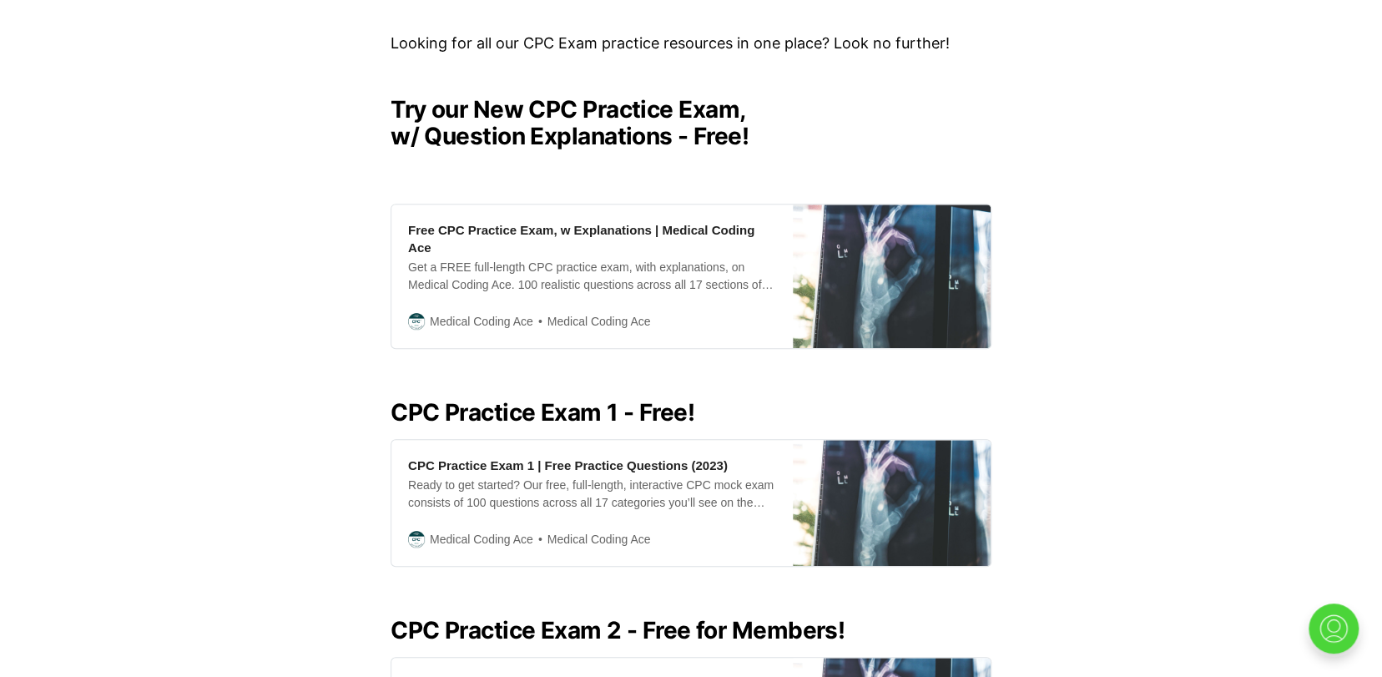
scroll to position [584, 0]
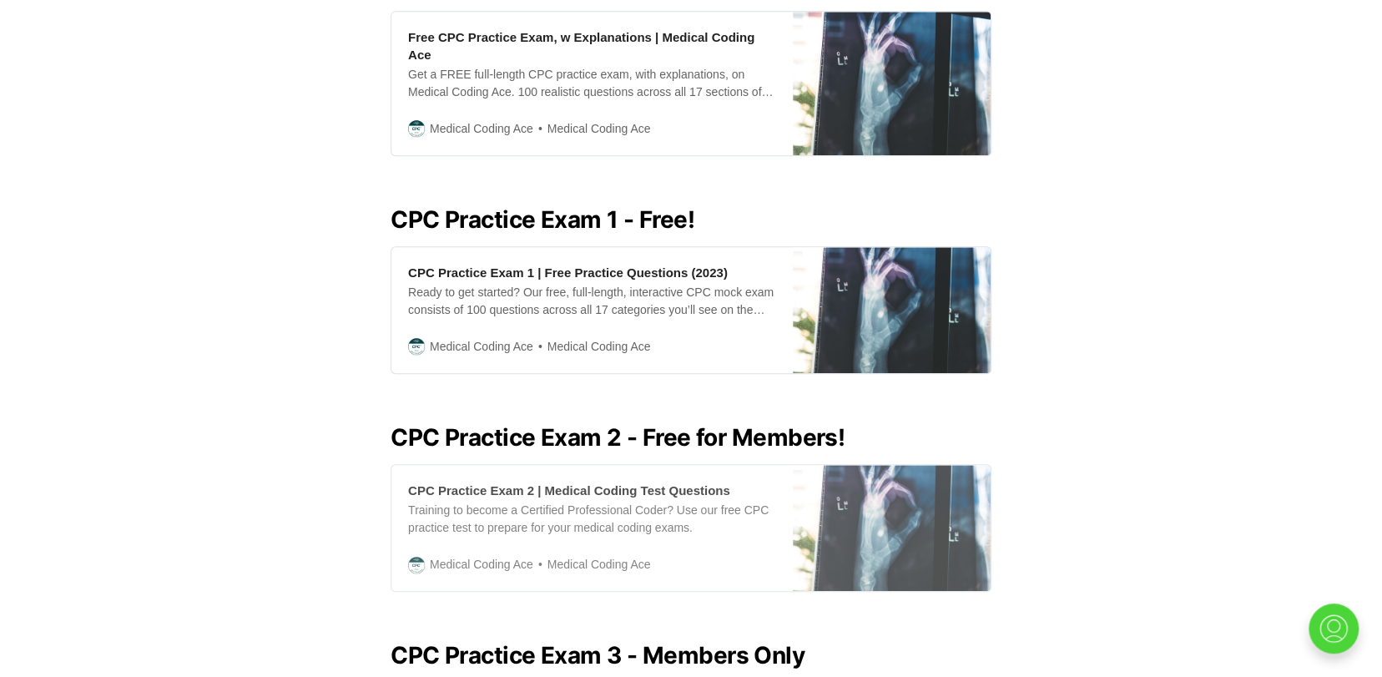
click at [546, 502] on div "Training to become a Certified Professional Coder? Use our free CPC practice te…" at bounding box center [592, 519] width 368 height 35
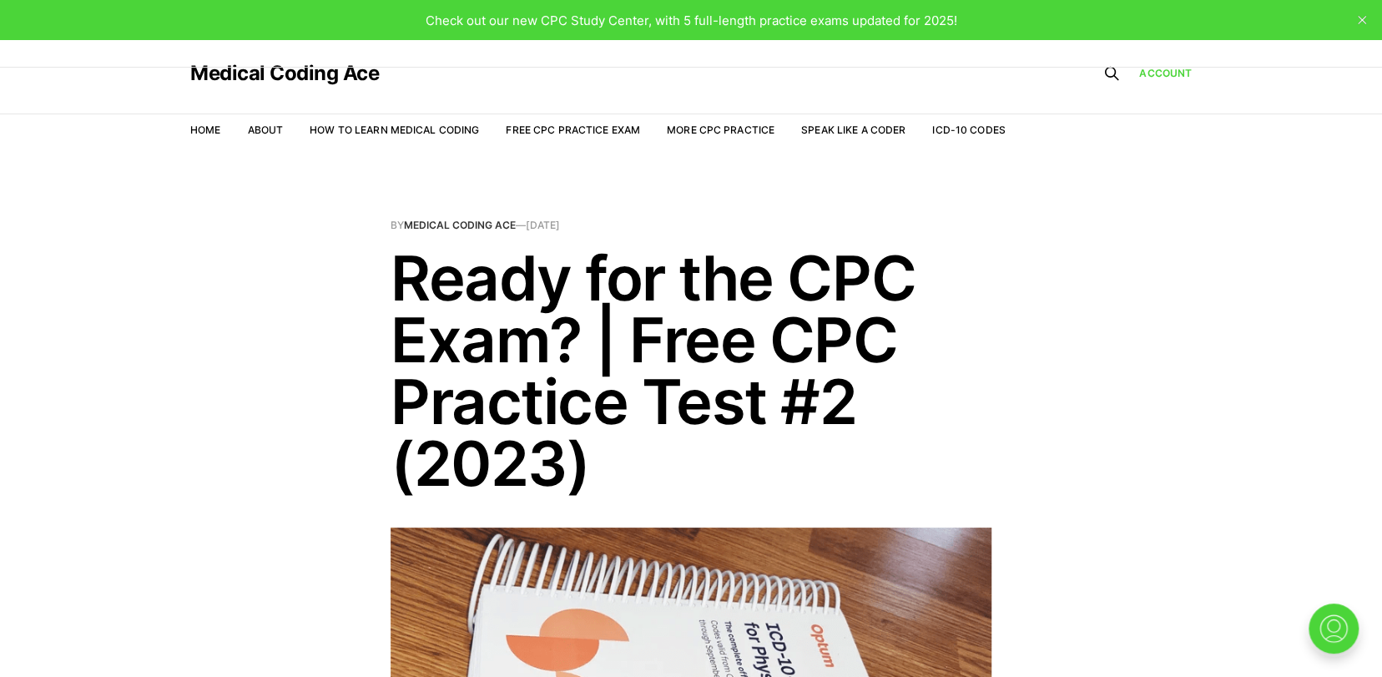
click at [464, 228] on link "Medical Coding Ace" at bounding box center [460, 225] width 112 height 13
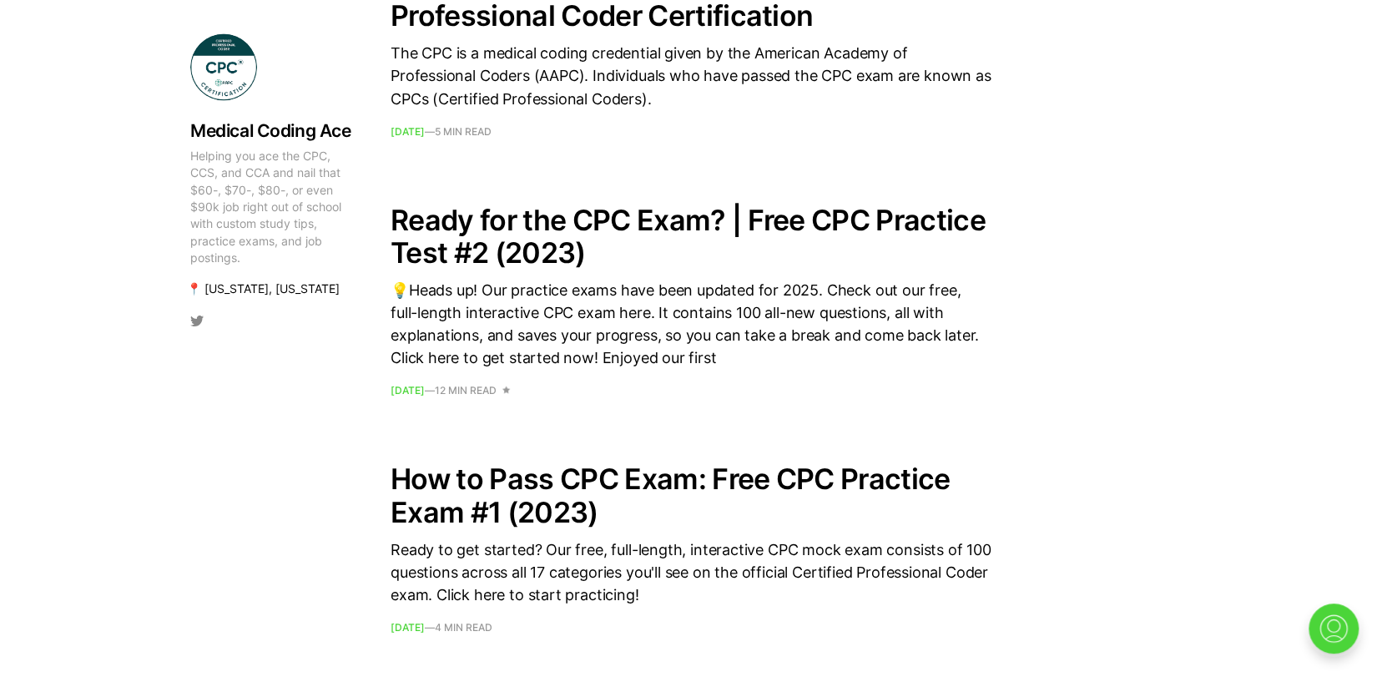
scroll to position [2171, 0]
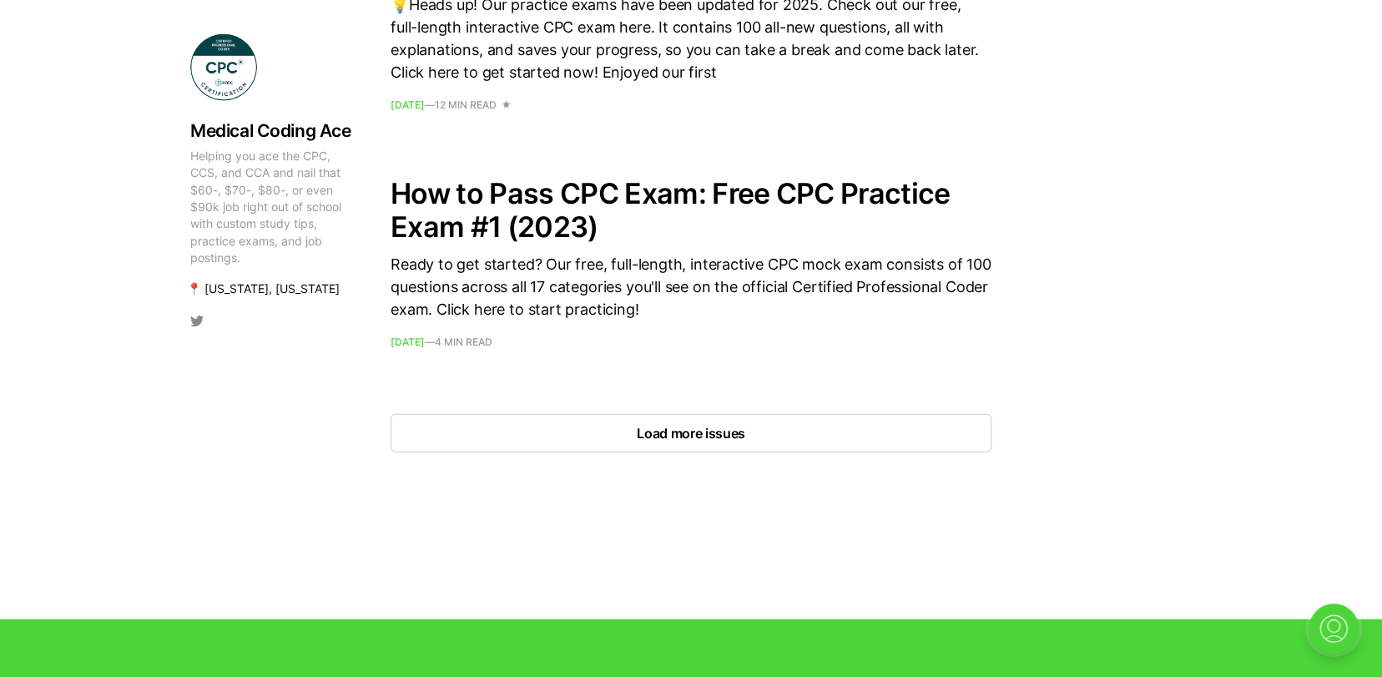
click at [417, 425] on button "Load more issues" at bounding box center [691, 433] width 601 height 38
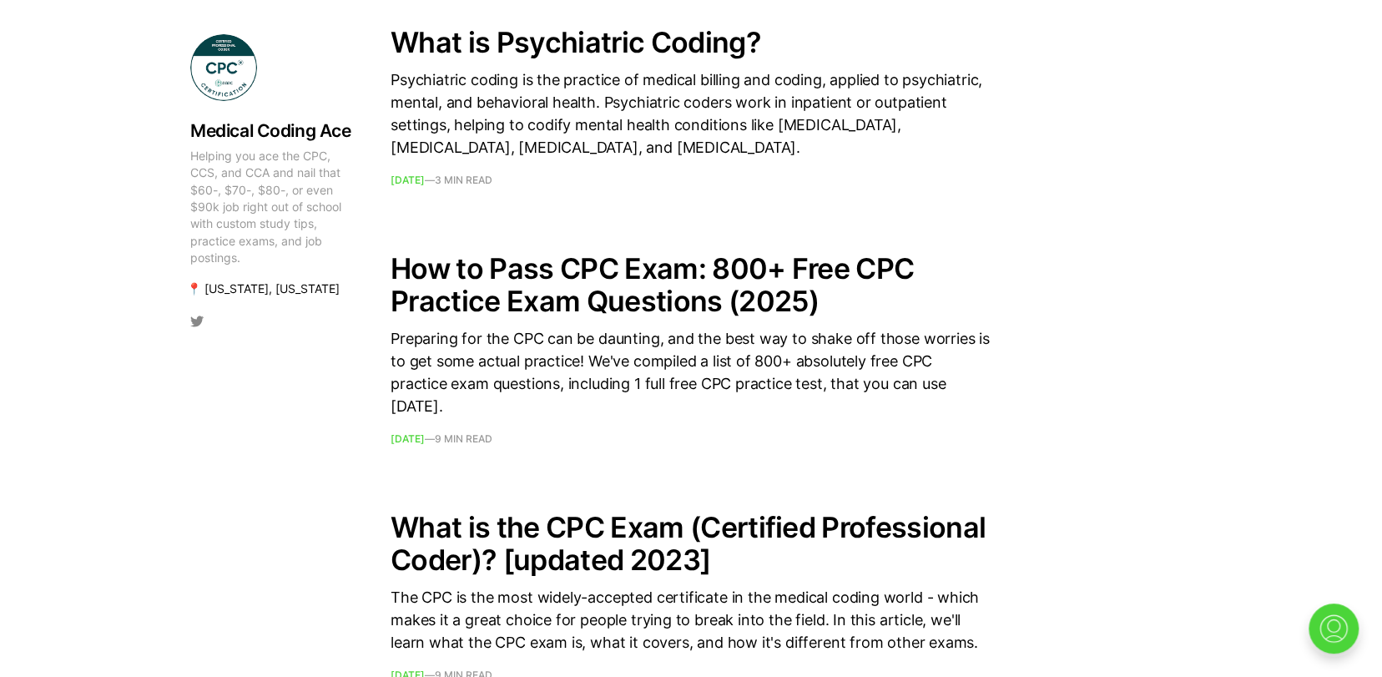
scroll to position [3924, 0]
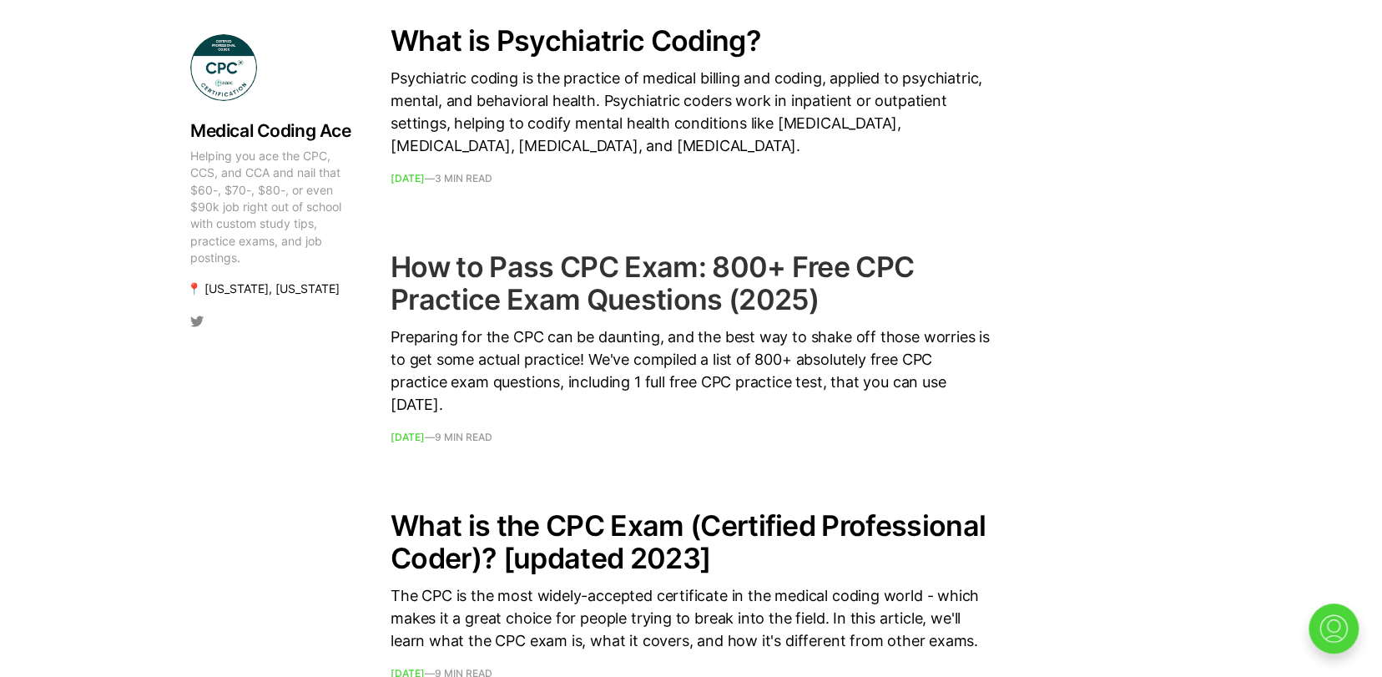
drag, startPoint x: 453, startPoint y: 317, endPoint x: 410, endPoint y: 329, distance: 45.0
click at [452, 316] on h2 "How to Pass CPC Exam: 800+ Free CPC Practice Exam Questions (2025)" at bounding box center [691, 282] width 601 height 65
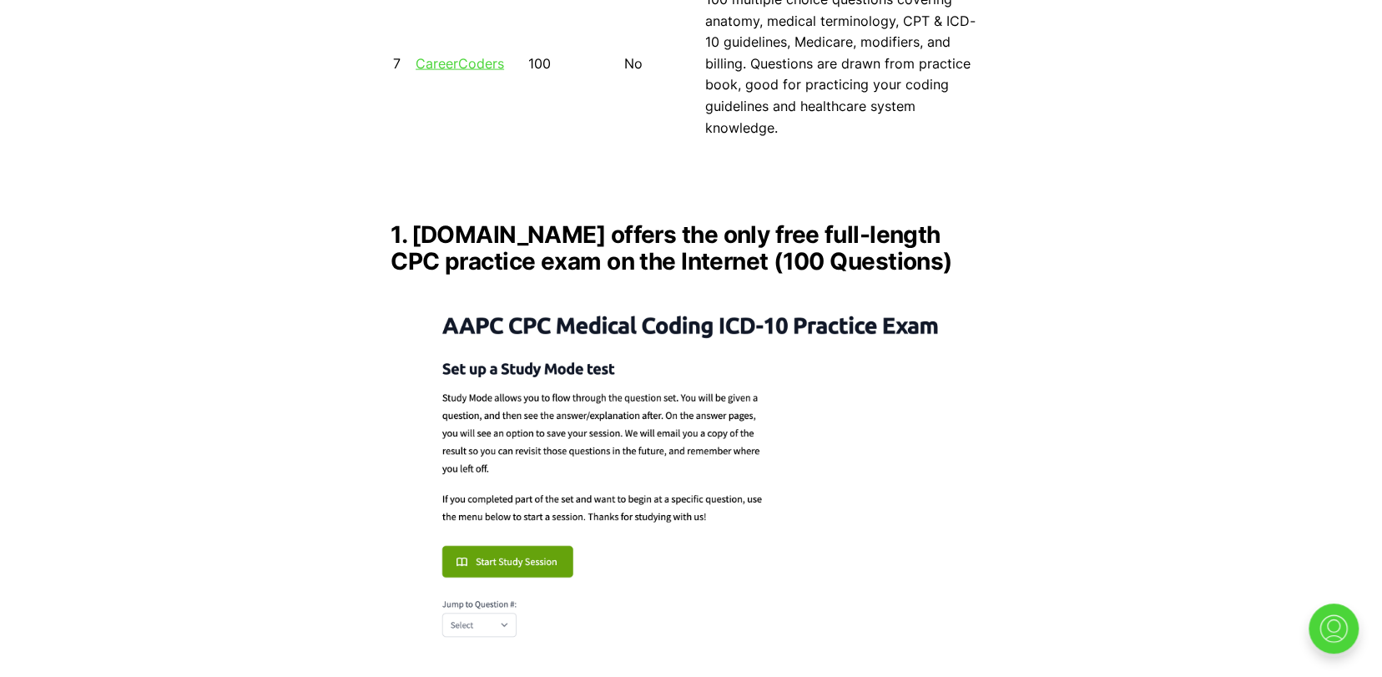
scroll to position [2171, 0]
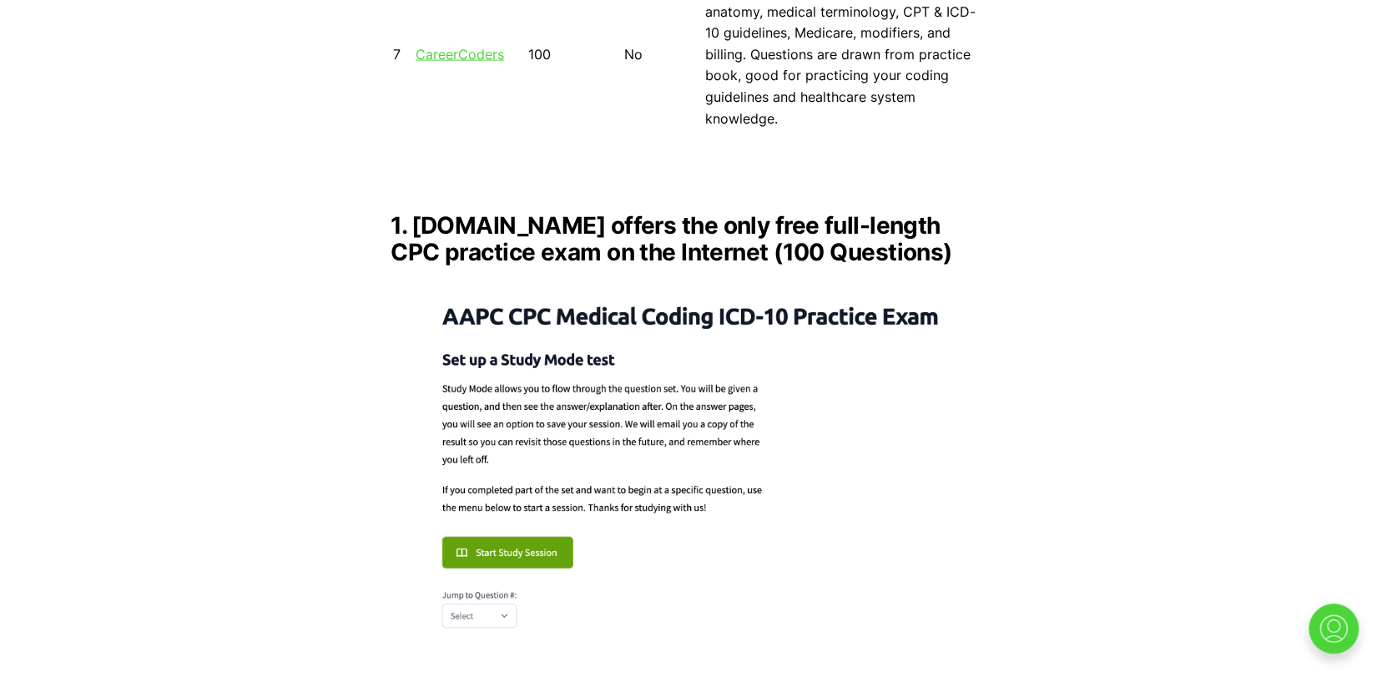
click at [468, 573] on img at bounding box center [691, 463] width 601 height 366
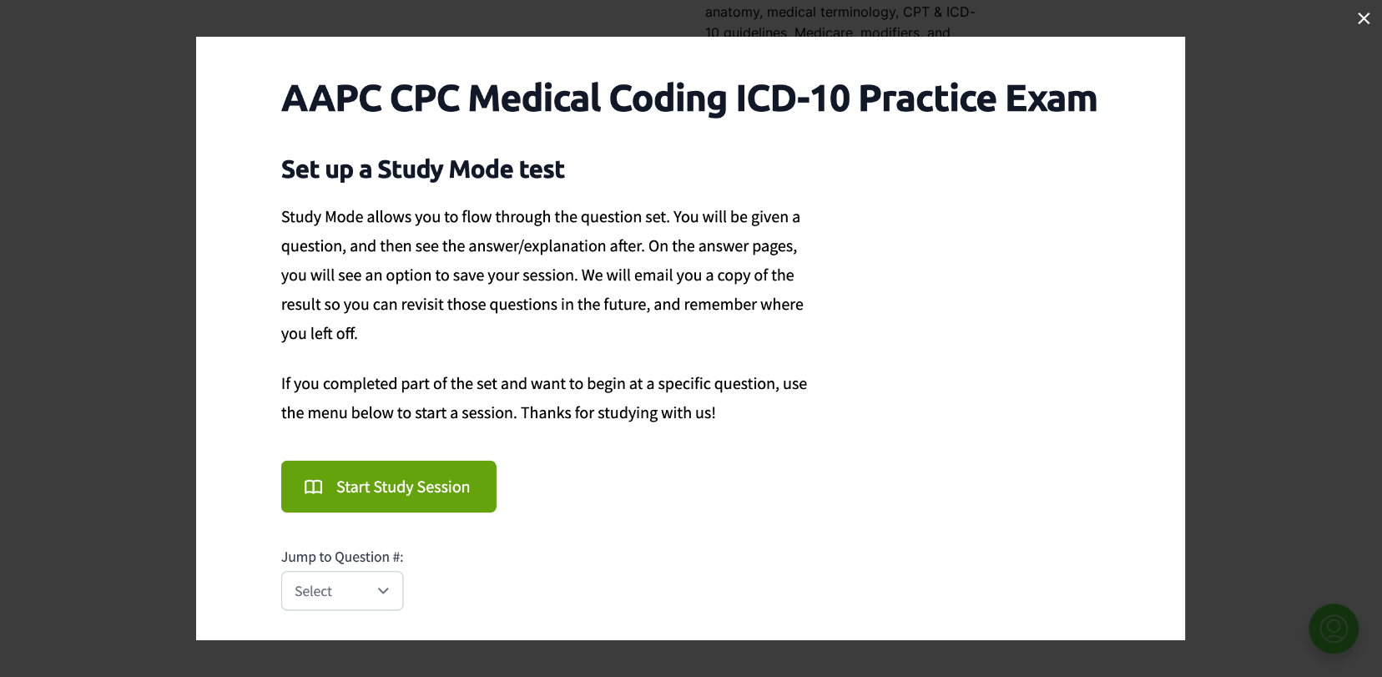
click at [1257, 347] on div at bounding box center [887, 375] width 1382 height 677
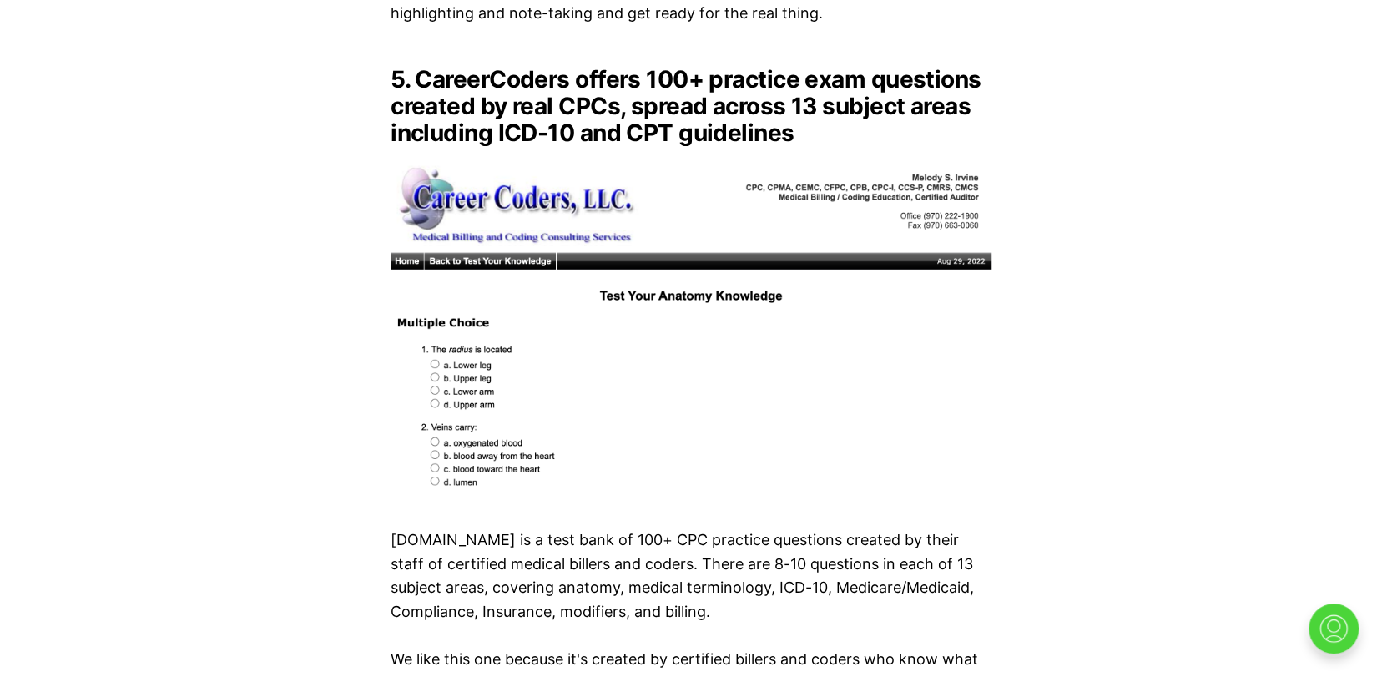
scroll to position [6178, 0]
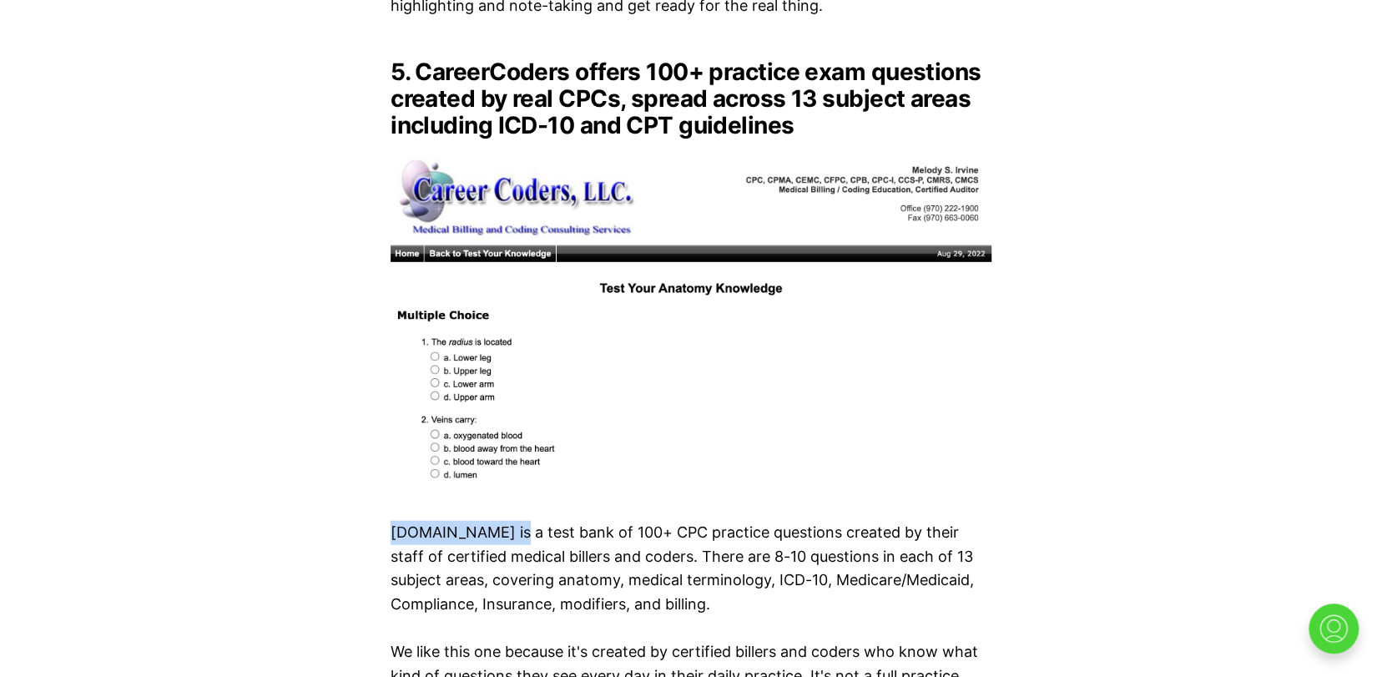
drag, startPoint x: 394, startPoint y: 489, endPoint x: 525, endPoint y: 495, distance: 131.2
click at [525, 521] on p "CareerCoders.com is a test bank of 100+ CPC practice questions created by their…" at bounding box center [691, 569] width 601 height 96
copy p "CareerCoders.com"
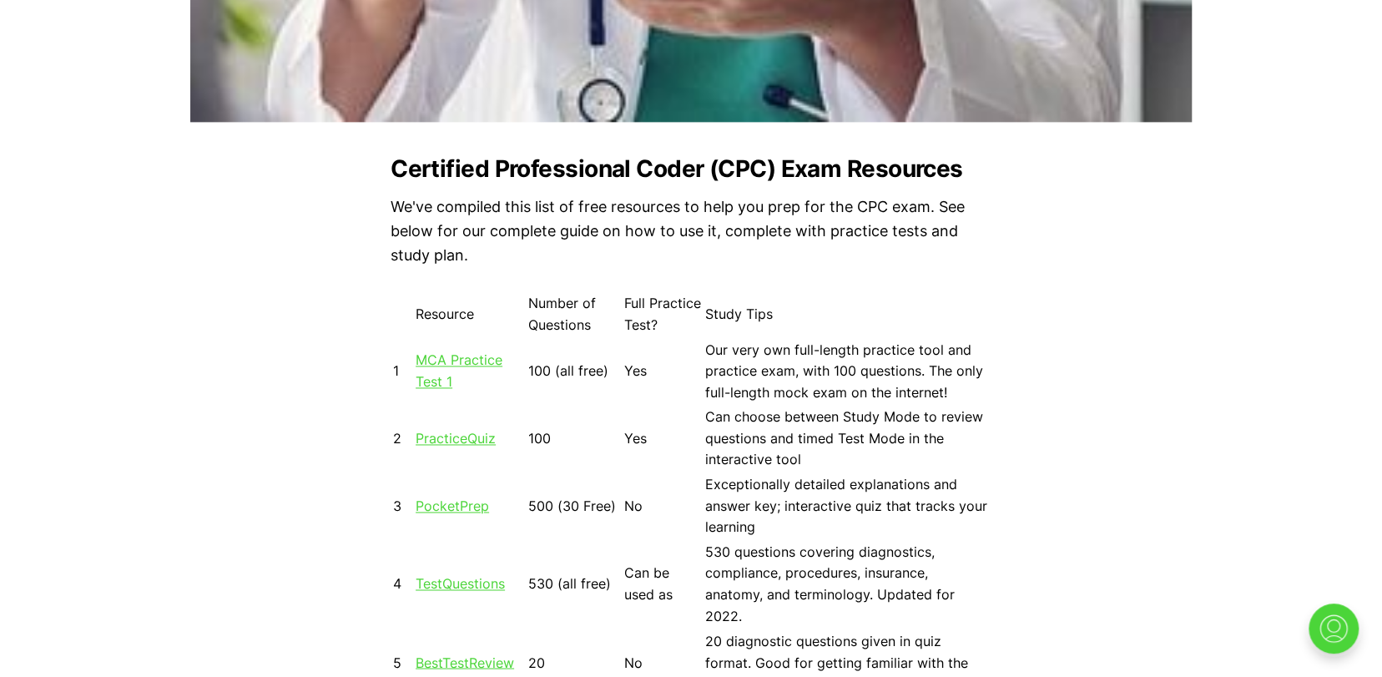
scroll to position [1336, 0]
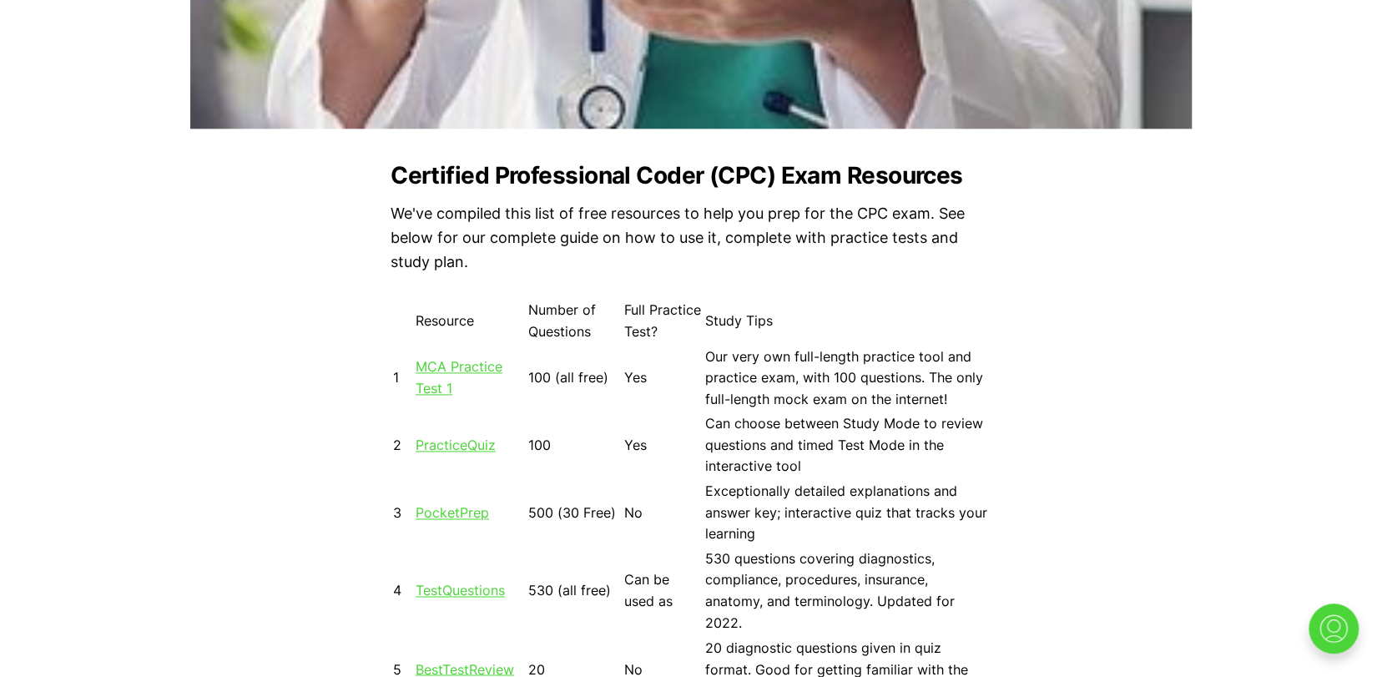
drag, startPoint x: 468, startPoint y: 362, endPoint x: 224, endPoint y: 366, distance: 243.8
